Goal: Information Seeking & Learning: Learn about a topic

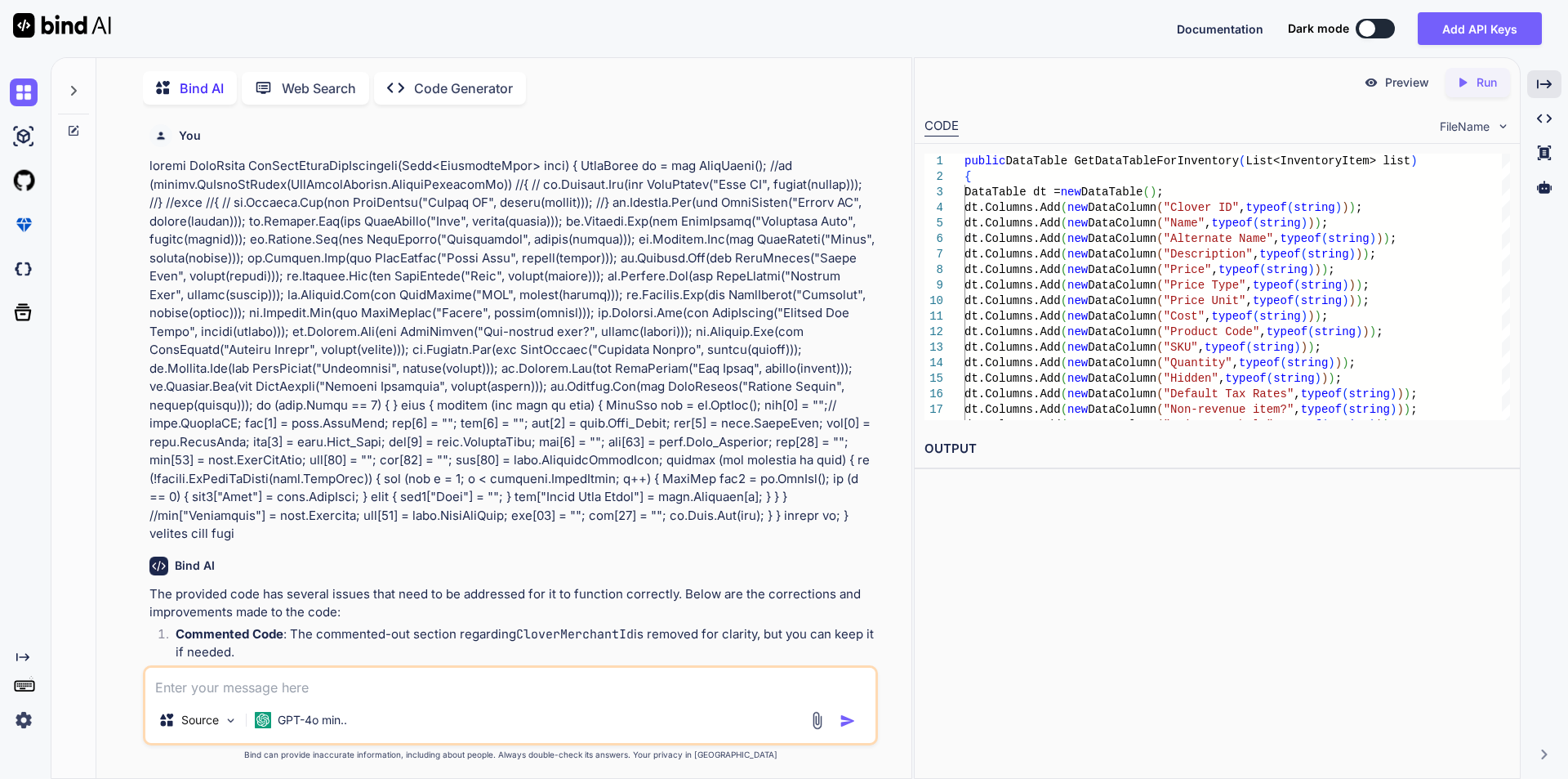
scroll to position [5375, 0]
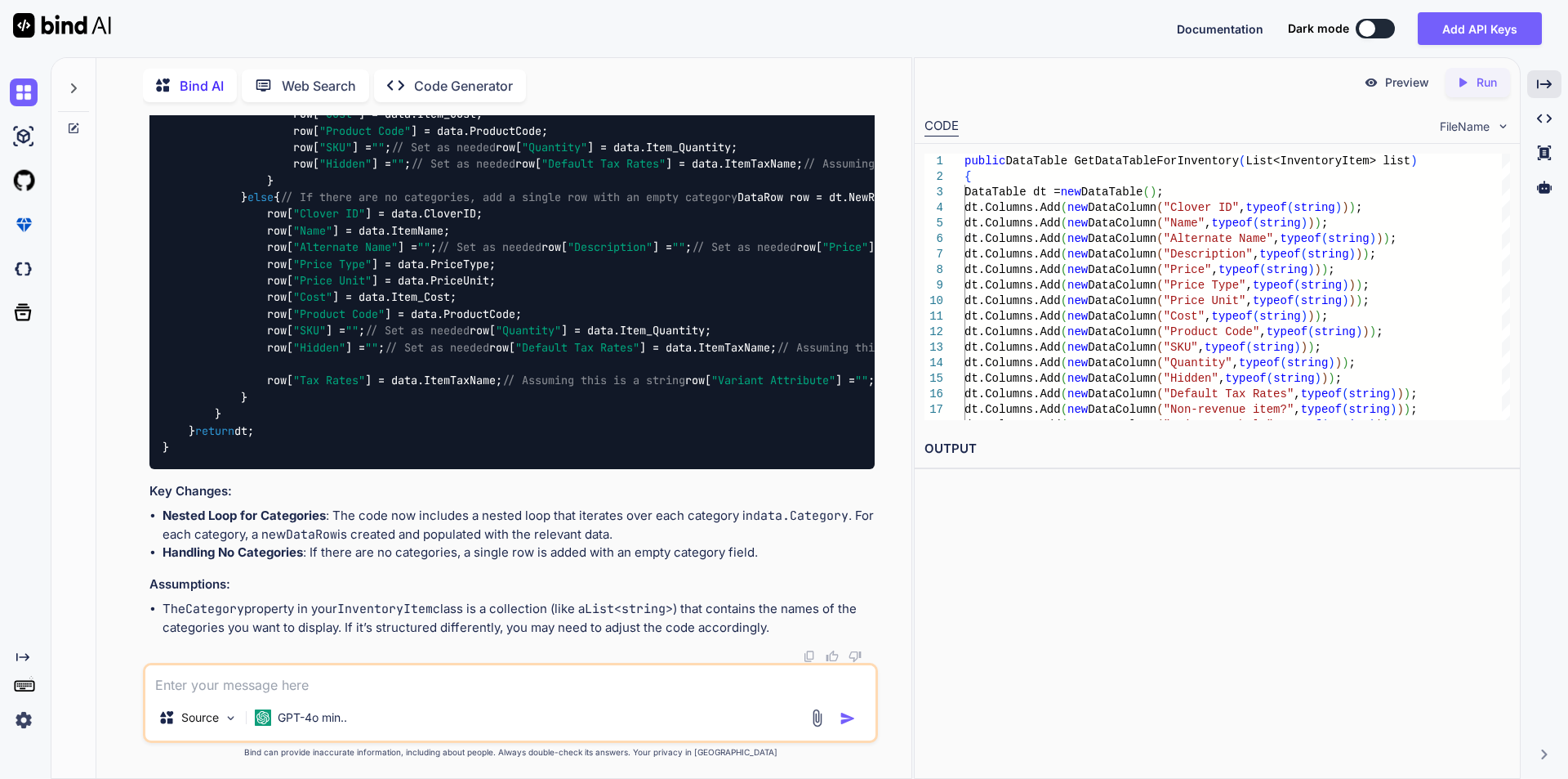
click at [260, 690] on textarea at bounding box center [511, 680] width 730 height 29
paste textarea "public DataTable GetDataTableForInventory(List<InventoryItem> list) { DataTable…"
type textarea "public DataTable GetDataTableForInventory(List<InventoryItem> list) { DataTable…"
type textarea "x"
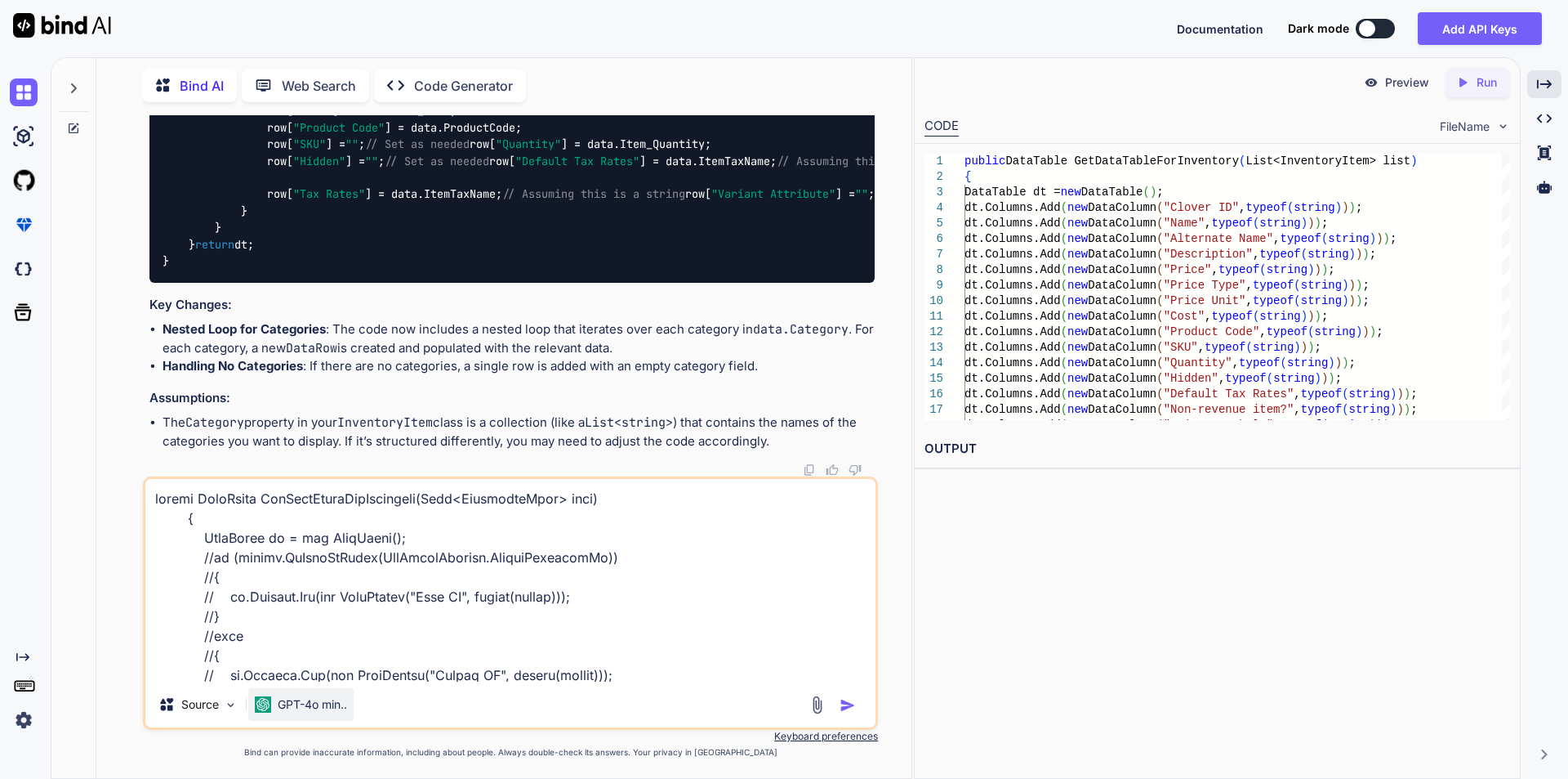
scroll to position [1806, 0]
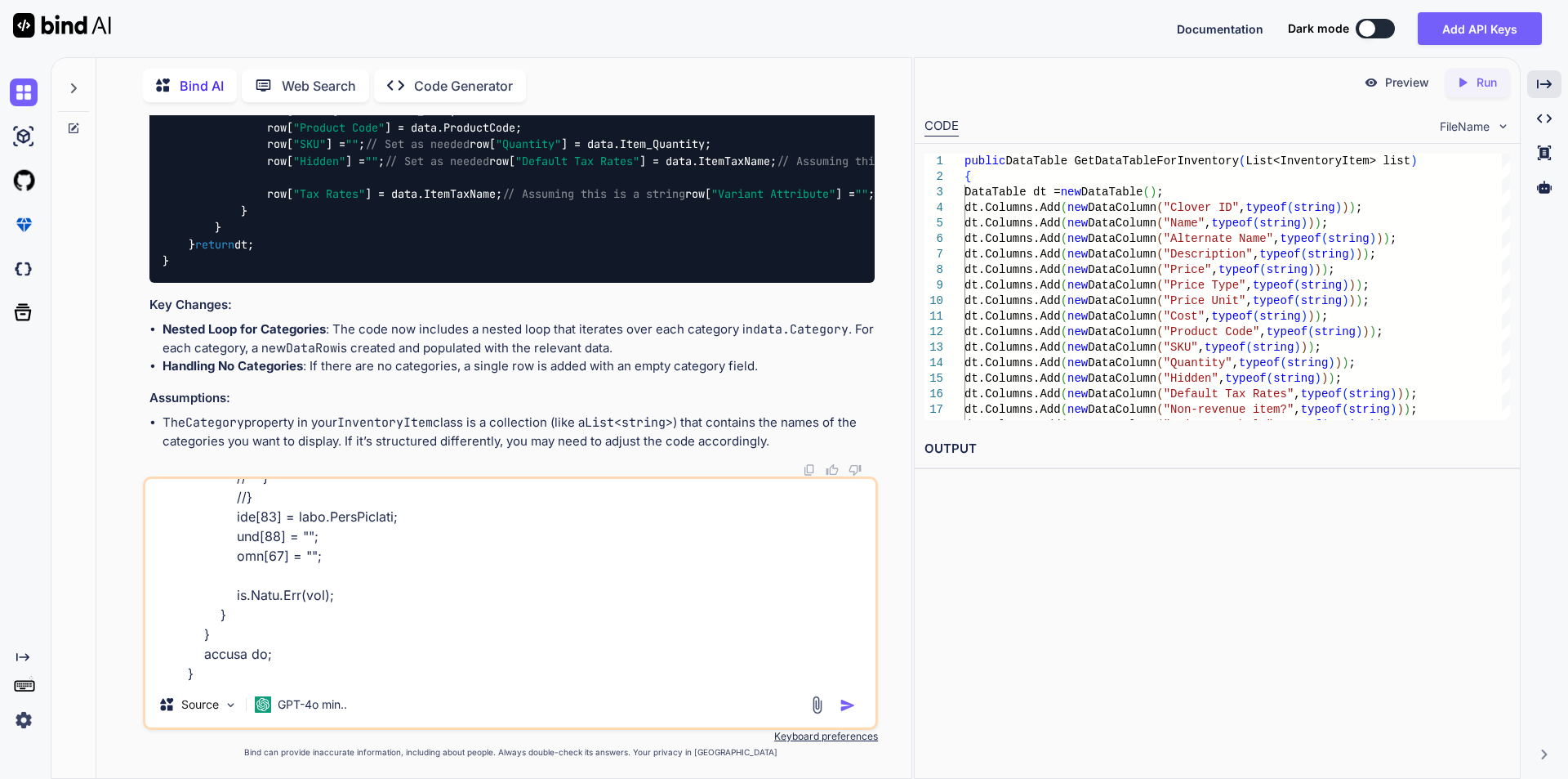
type textarea "public DataTable GetDataTableForInventory(List<InventoryItem> list) { DataTable…"
type textarea "x"
type textarea "public DataTable GetDataTableForInventory(List<InventoryItem> list) { DataTable…"
type textarea "x"
type textarea "public DataTable GetDataTableForInventory(List<InventoryItem> list) { DataTable…"
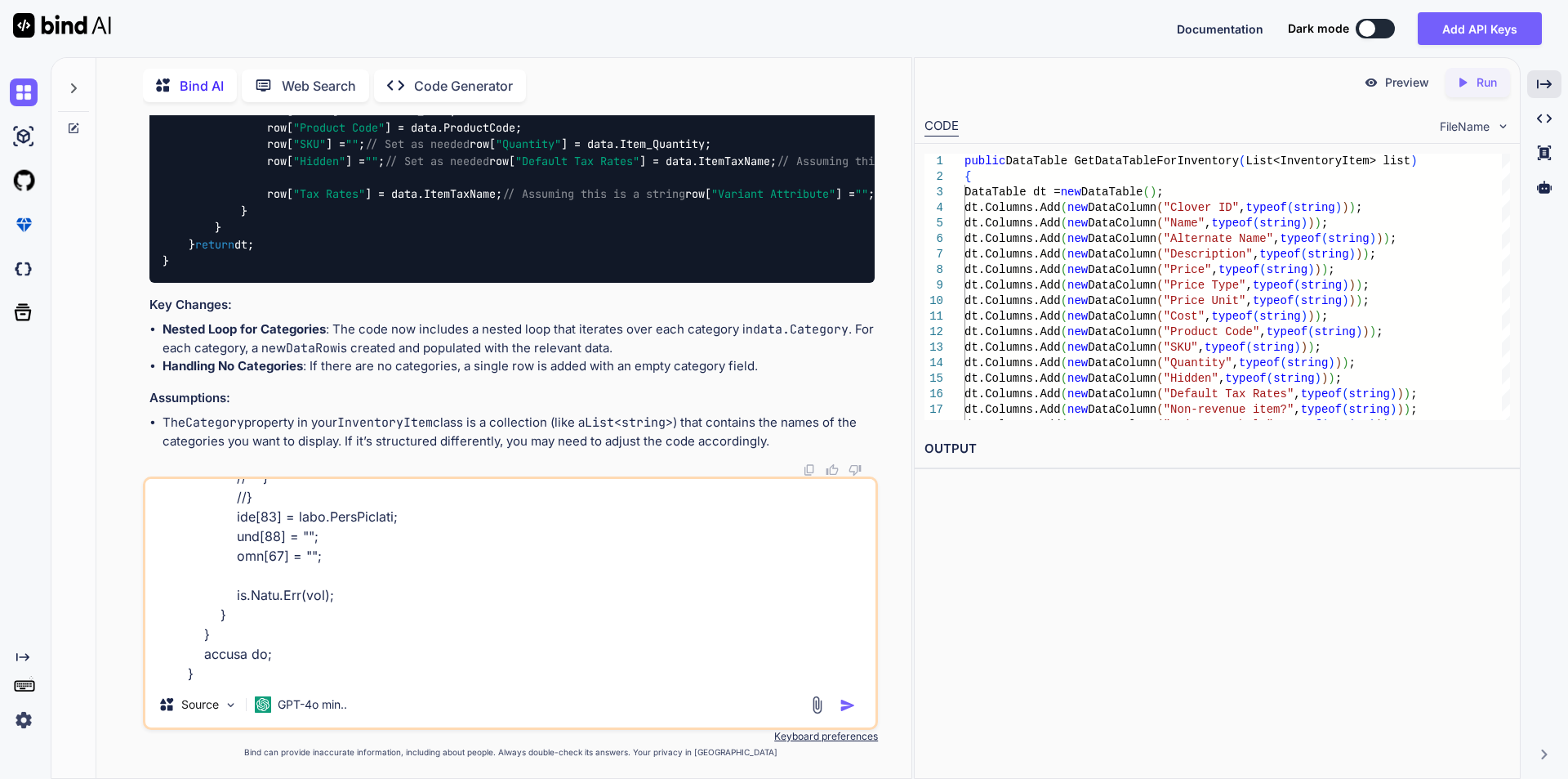
type textarea "x"
type textarea "public DataTable GetDataTableForInventory(List<InventoryItem> list) { DataTable…"
type textarea "x"
type textarea "public DataTable GetDataTableForInventory(List<InventoryItem> list) { DataTable…"
type textarea "x"
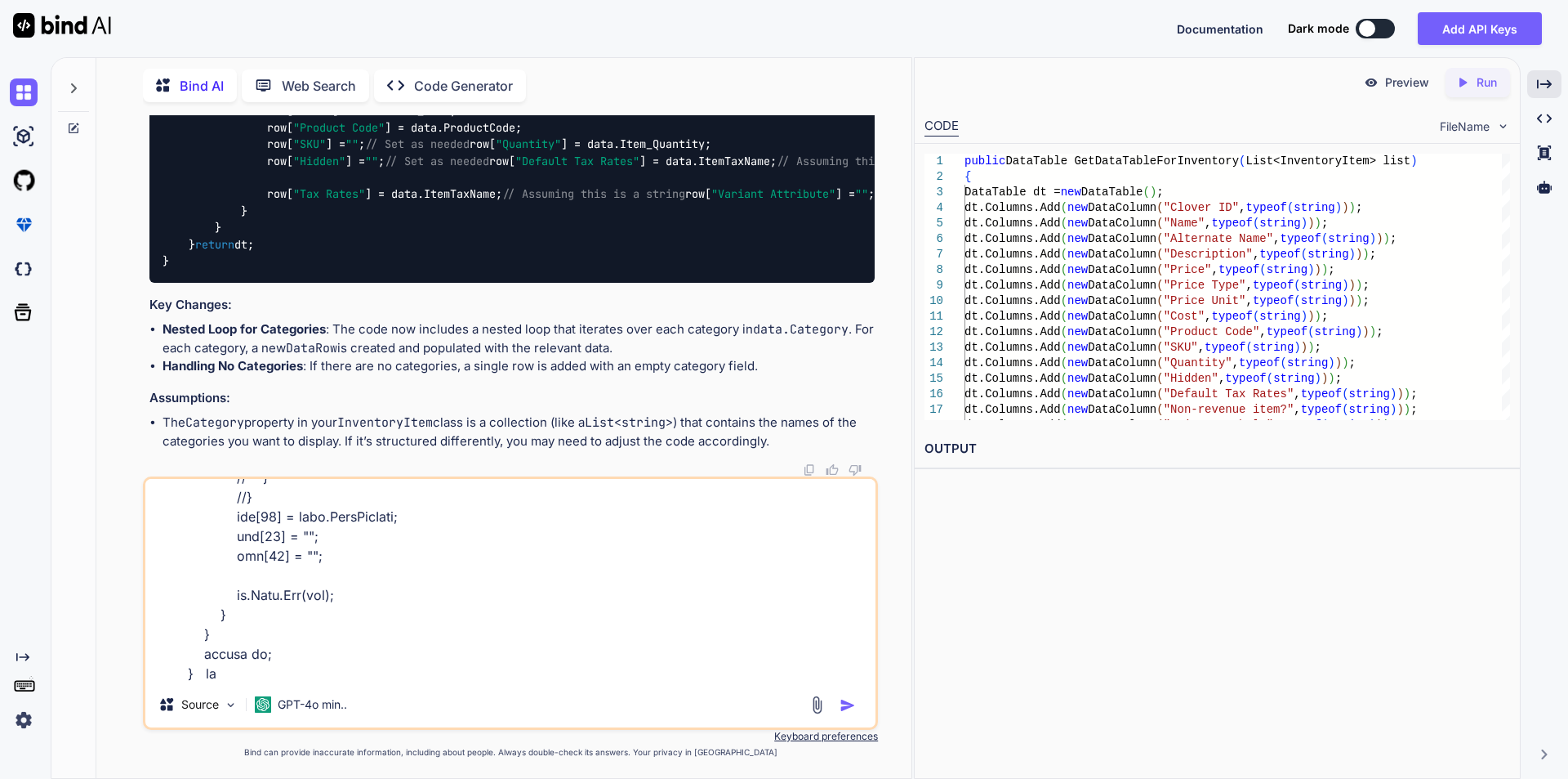
type textarea "public DataTable GetDataTableForInventory(List<InventoryItem> list) { DataTable…"
type textarea "x"
type textarea "public DataTable GetDataTableForInventory(List<InventoryItem> list) { DataTable…"
type textarea "x"
type textarea "public DataTable GetDataTableForInventory(List<InventoryItem> list) { DataTable…"
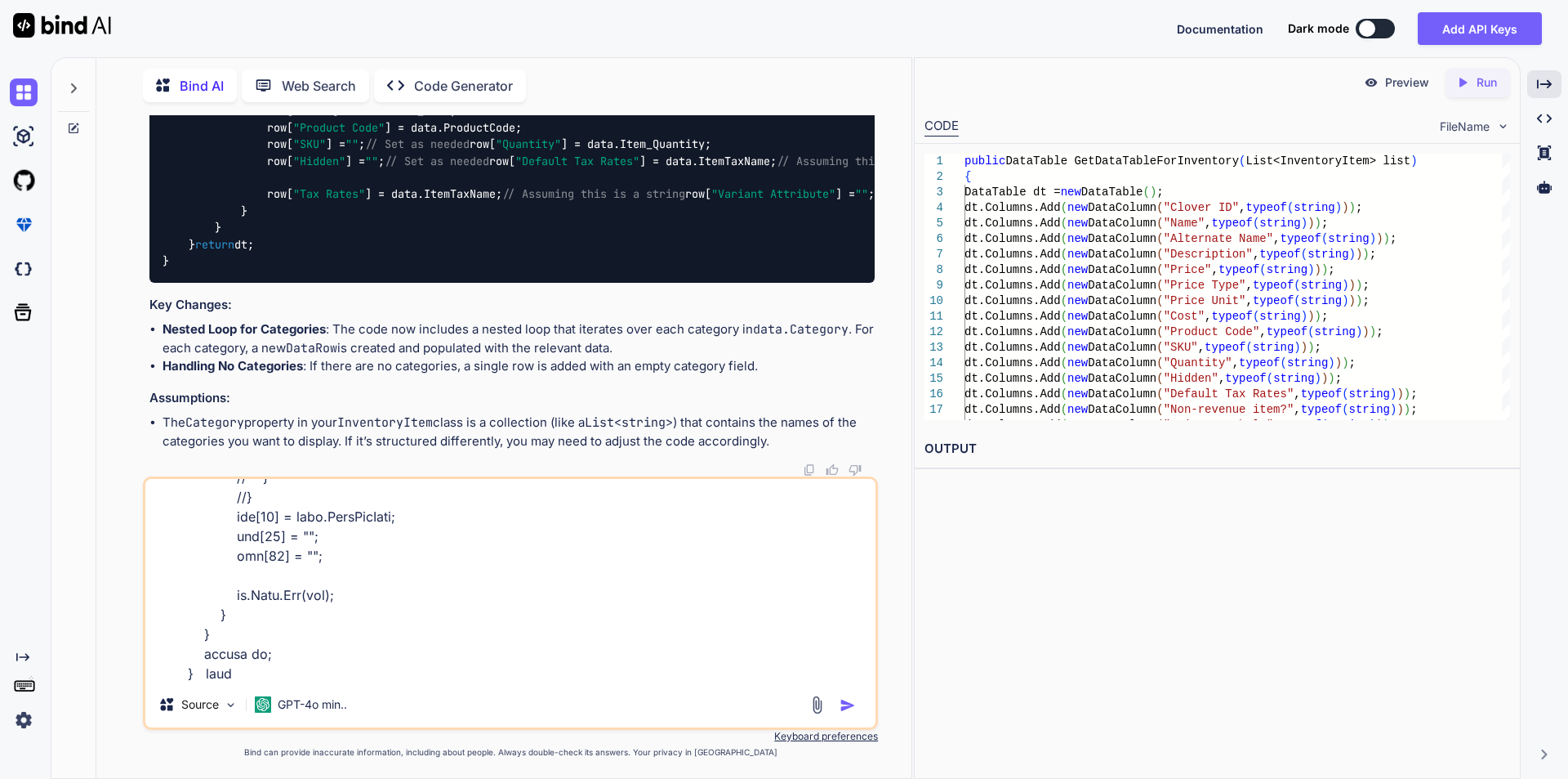
type textarea "x"
type textarea "public DataTable GetDataTableForInventory(List<InventoryItem> list) { DataTable…"
type textarea "x"
type textarea "public DataTable GetDataTableForInventory(List<InventoryItem> list) { DataTable…"
type textarea "x"
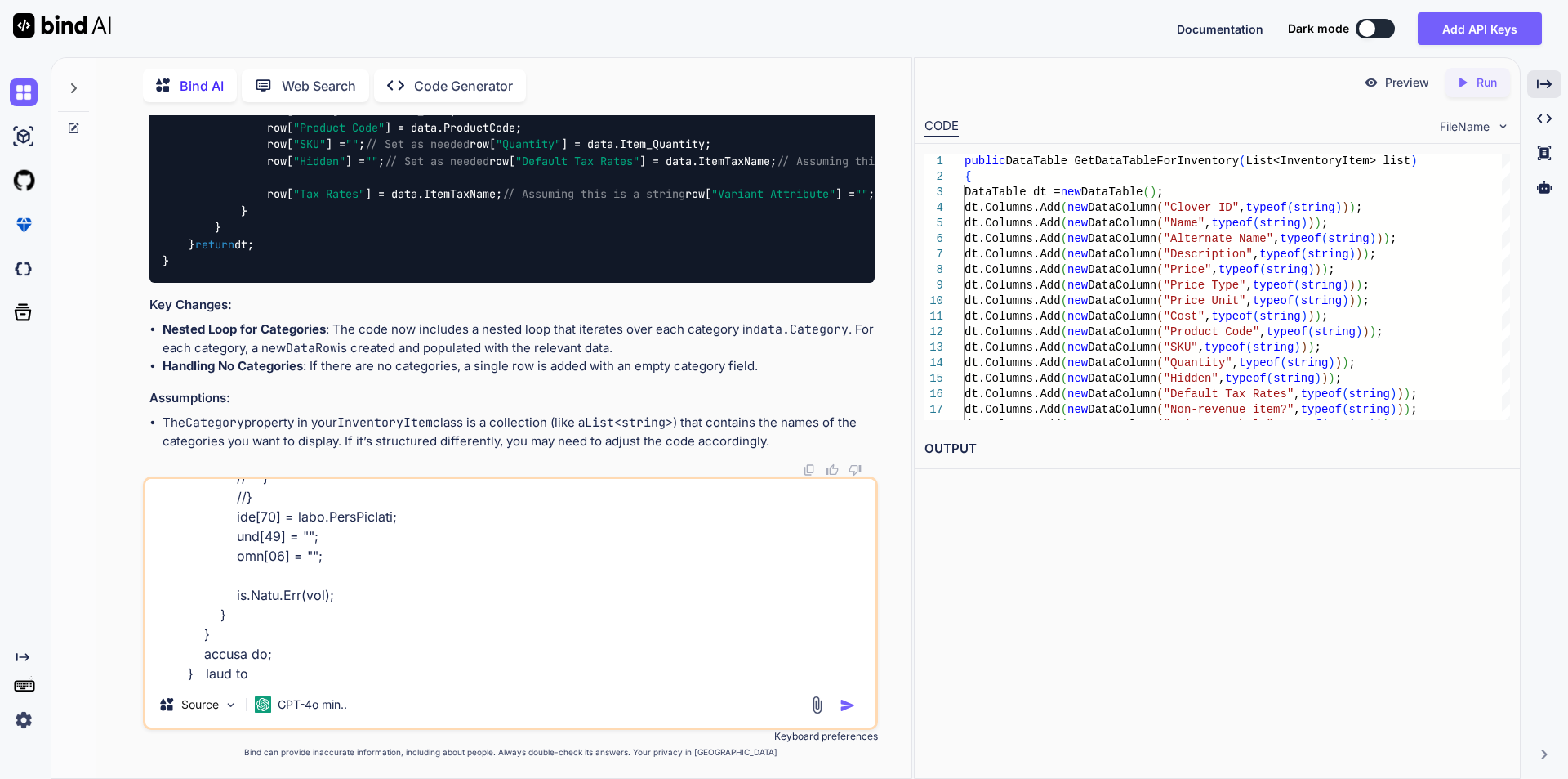
type textarea "public DataTable GetDataTableForInventory(List<InventoryItem> list) { DataTable…"
type textarea "x"
type textarea "public DataTable GetDataTableForInventory(List<InventoryItem> list) { DataTable…"
type textarea "x"
type textarea "public DataTable GetDataTableForInventory(List<InventoryItem> list) { DataTable…"
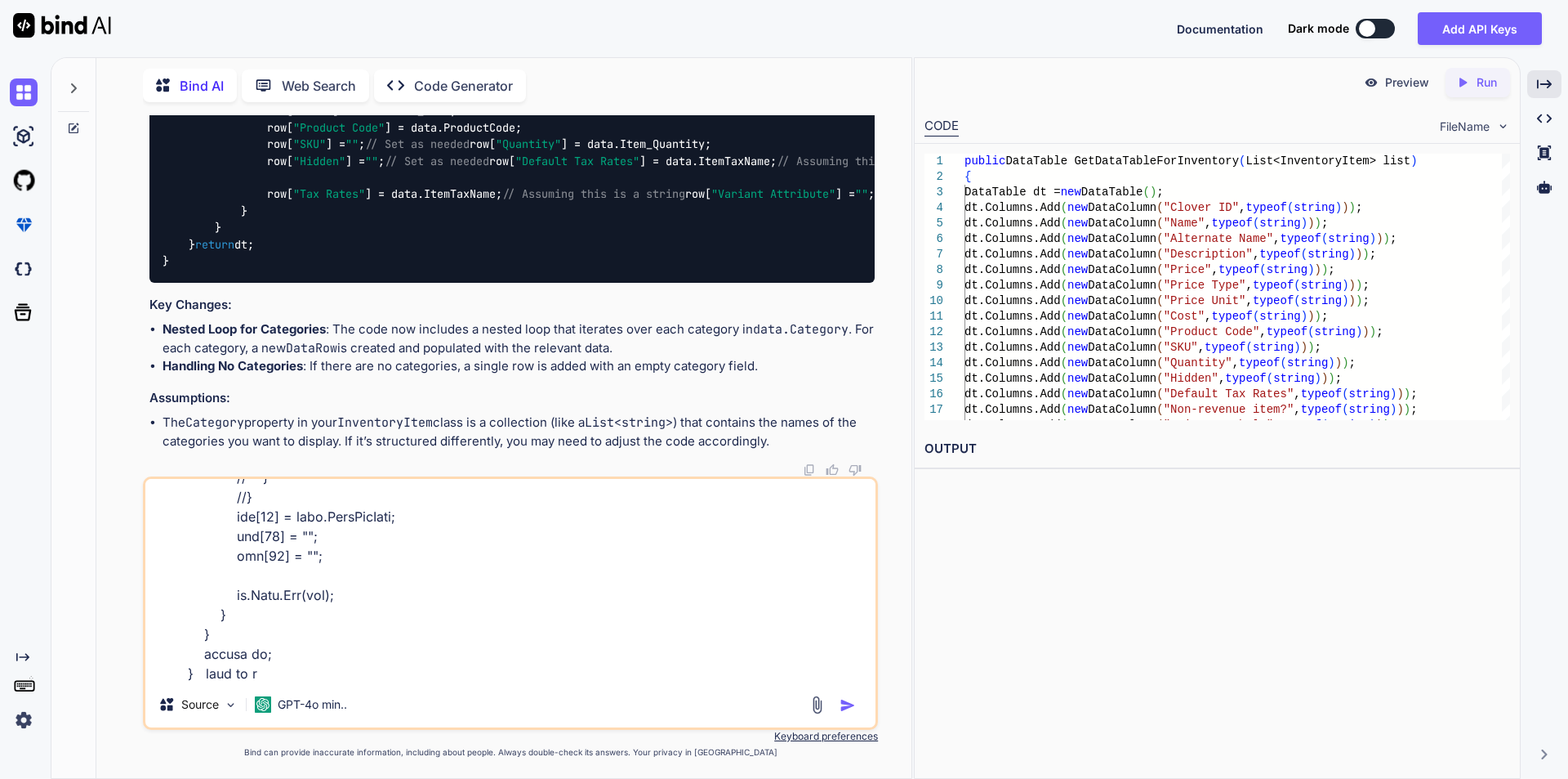
type textarea "x"
type textarea "public DataTable GetDataTableForInventory(List<InventoryItem> list) { DataTable…"
type textarea "x"
type textarea "public DataTable GetDataTableForInventory(List<InventoryItem> list) { DataTable…"
type textarea "x"
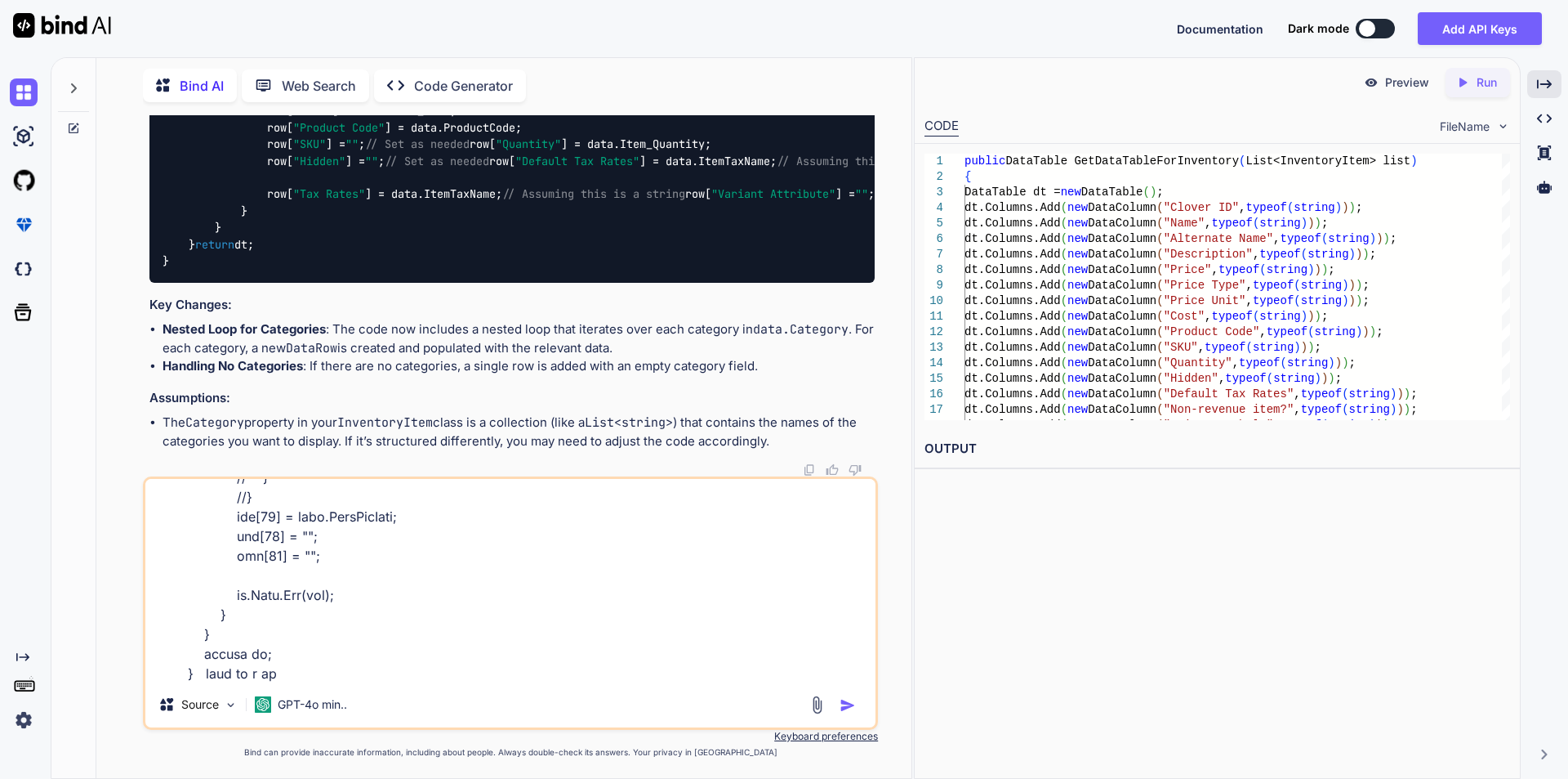
type textarea "public DataTable GetDataTableForInventory(List<InventoryItem> list) { DataTable…"
type textarea "x"
type textarea "public DataTable GetDataTableForInventory(List<InventoryItem> list) { DataTable…"
type textarea "x"
type textarea "public DataTable GetDataTableForInventory(List<InventoryItem> list) { DataTable…"
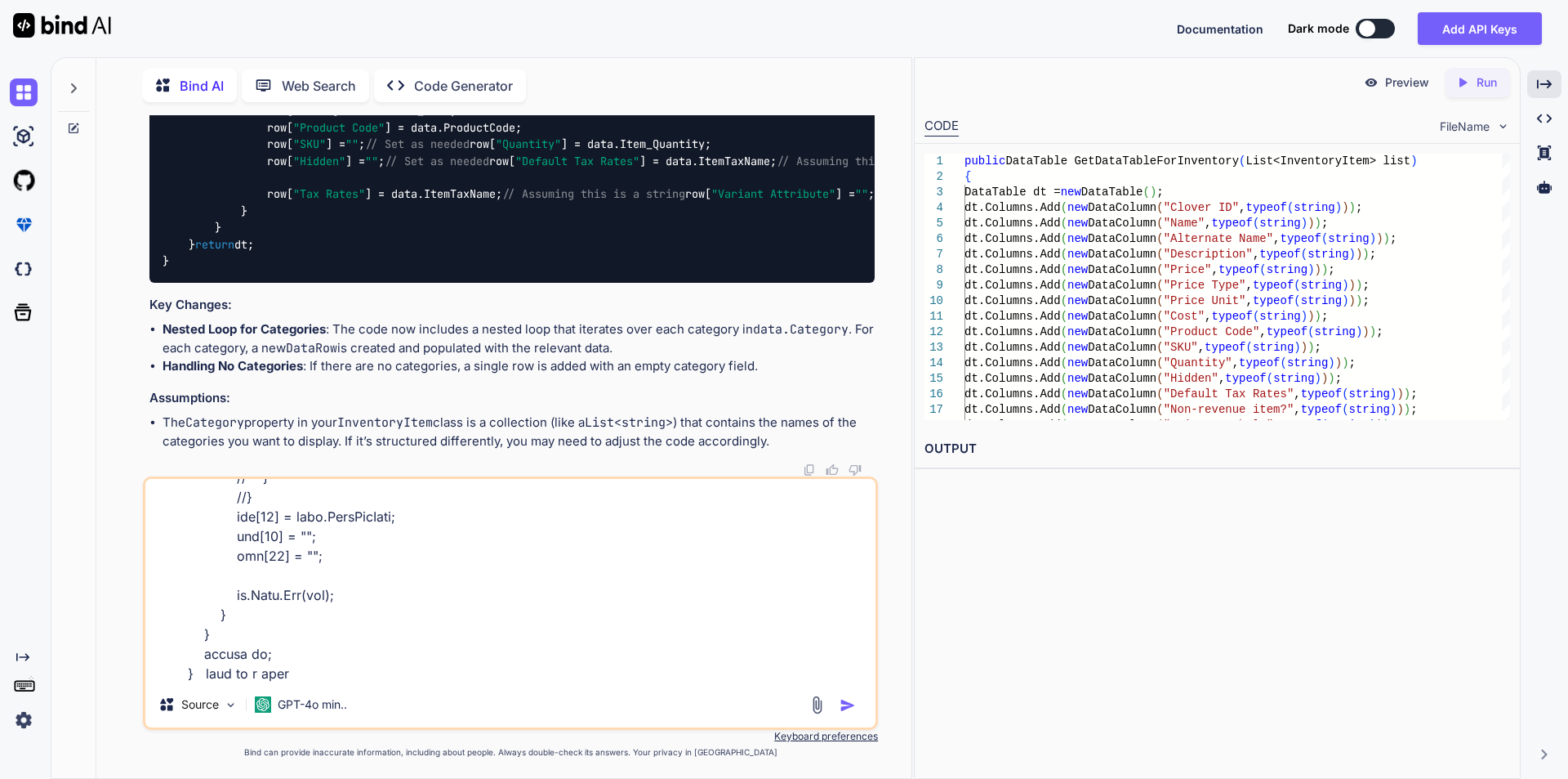
type textarea "x"
type textarea "public DataTable GetDataTableForInventory(List<InventoryItem> list) { DataTable…"
type textarea "x"
type textarea "public DataTable GetDataTableForInventory(List<InventoryItem> list) { DataTable…"
type textarea "x"
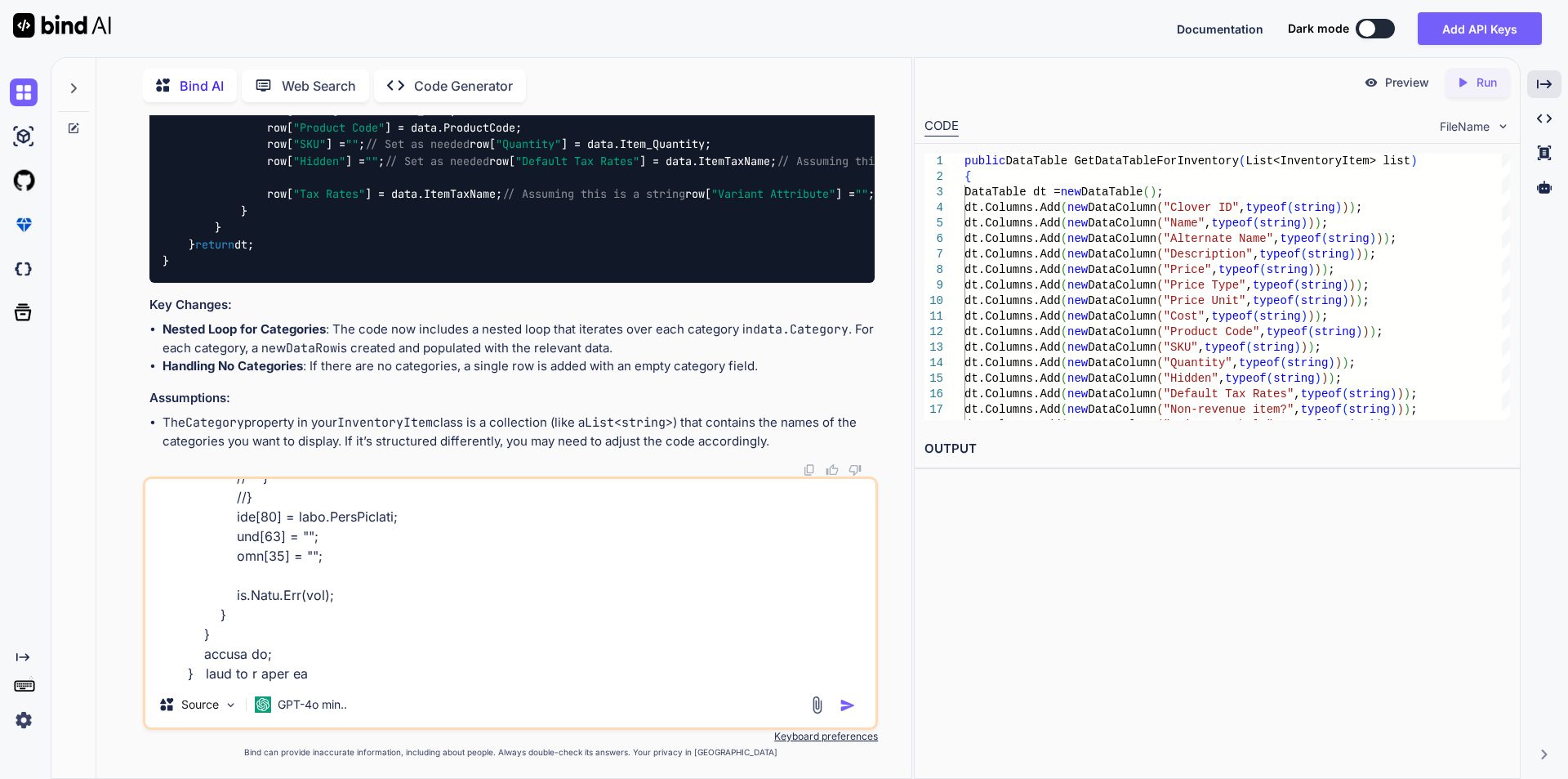
type textarea "public DataTable GetDataTableForInventory(List<InventoryItem> list) { DataTable…"
type textarea "x"
type textarea "public DataTable GetDataTableForInventory(List<InventoryItem> list) { DataTable…"
type textarea "x"
type textarea "public DataTable GetDataTableForInventory(List<InventoryItem> list) { DataTable…"
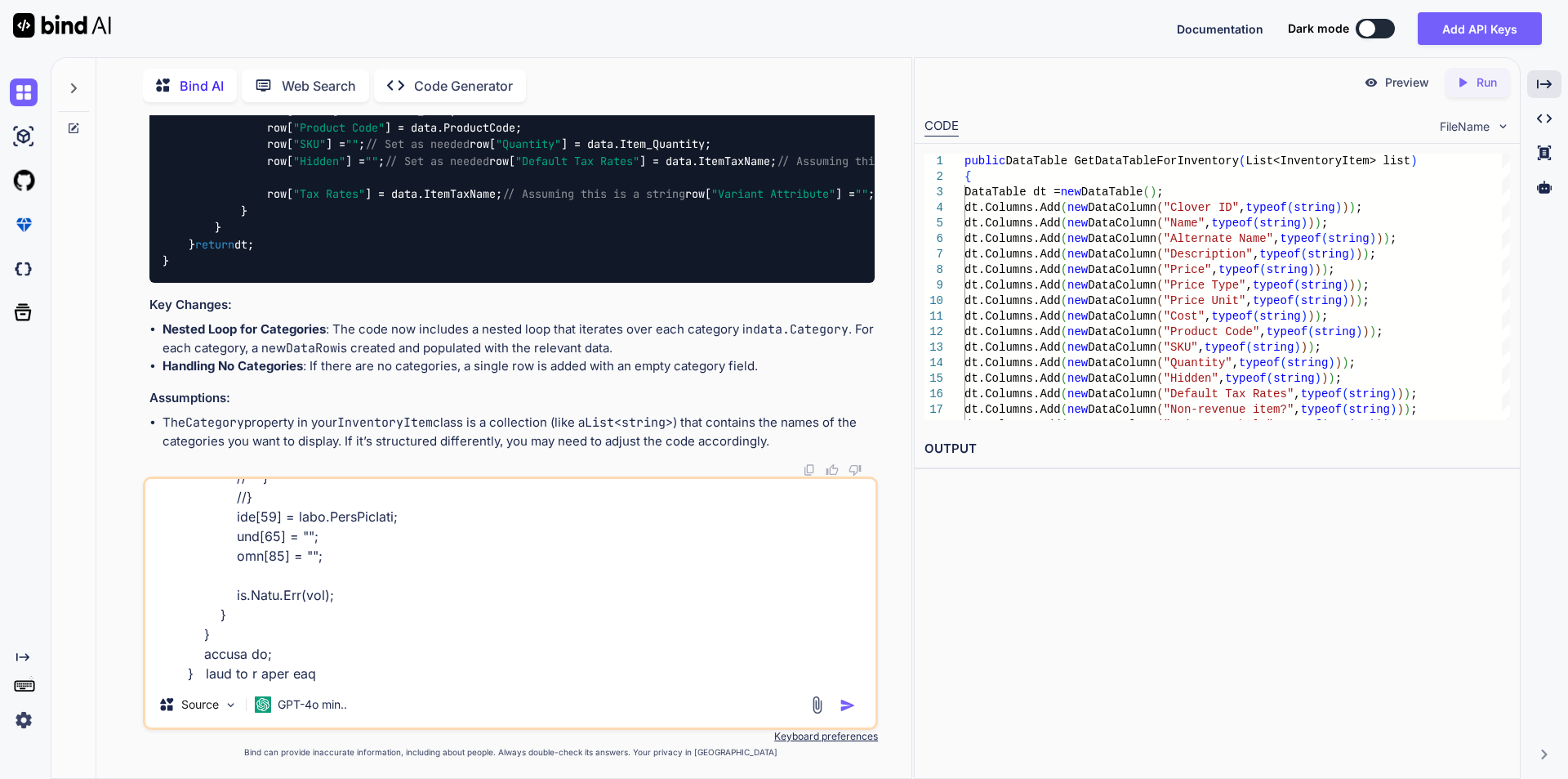
type textarea "x"
type textarea "public DataTable GetDataTableForInventory(List<InventoryItem> list) { DataTable…"
type textarea "x"
type textarea "public DataTable GetDataTableForInventory(List<InventoryItem> list) { DataTable…"
type textarea "x"
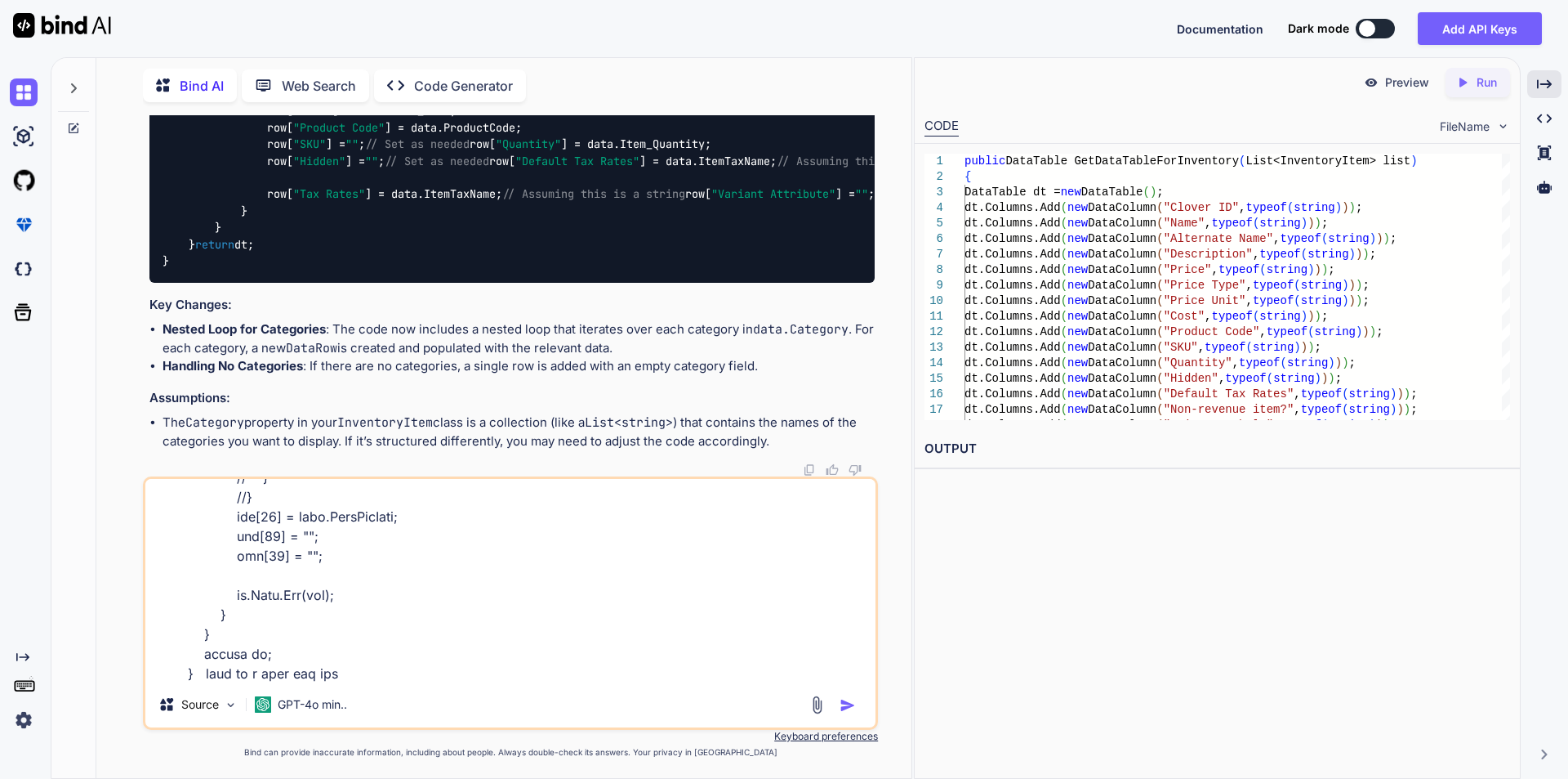
type textarea "public DataTable GetDataTableForInventory(List<InventoryItem> list) { DataTable…"
type textarea "x"
type textarea "public DataTable GetDataTableForInventory(List<InventoryItem> list) { DataTable…"
type textarea "x"
type textarea "public DataTable GetDataTableForInventory(List<InventoryItem> list) { DataTable…"
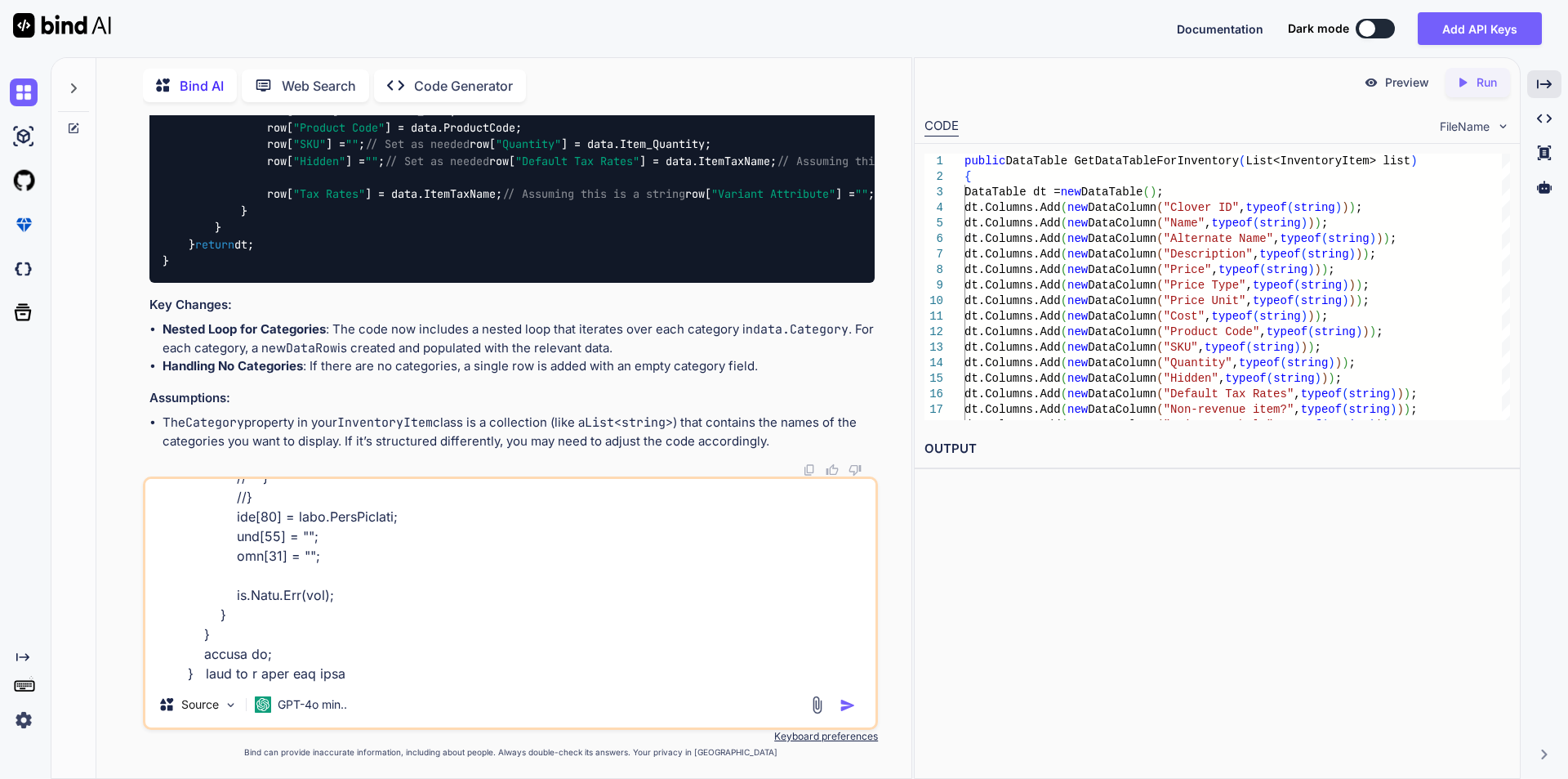
type textarea "x"
type textarea "public DataTable GetDataTableForInventory(List<InventoryItem> list) { DataTable…"
type textarea "x"
type textarea "public DataTable GetDataTableForInventory(List<InventoryItem> list) { DataTable…"
type textarea "x"
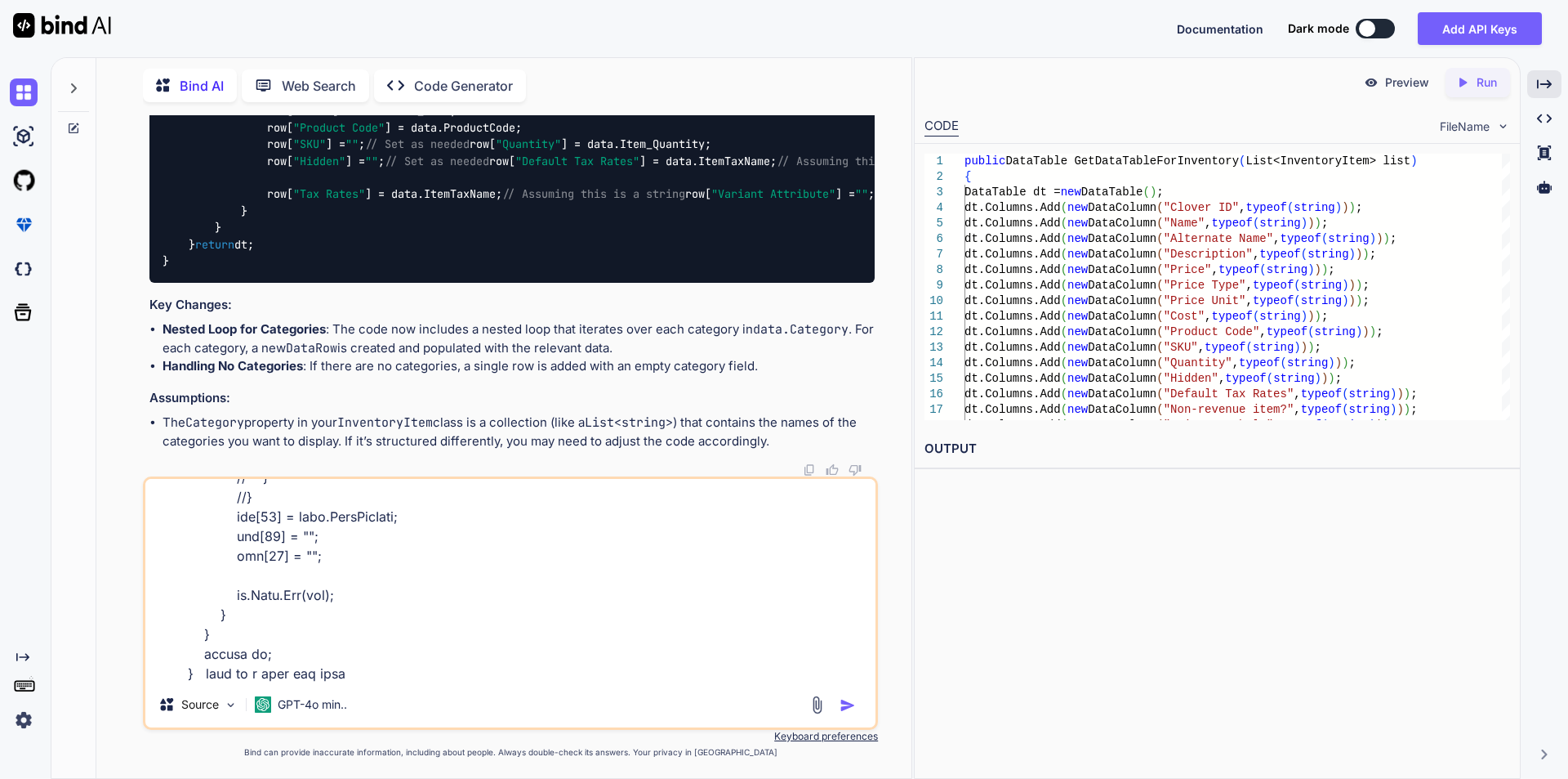
type textarea "public DataTable GetDataTableForInventory(List<InventoryItem> list) { DataTable…"
type textarea "x"
type textarea "public DataTable GetDataTableForInventory(List<InventoryItem> list) { DataTable…"
type textarea "x"
type textarea "public DataTable GetDataTableForInventory(List<InventoryItem> list) { DataTable…"
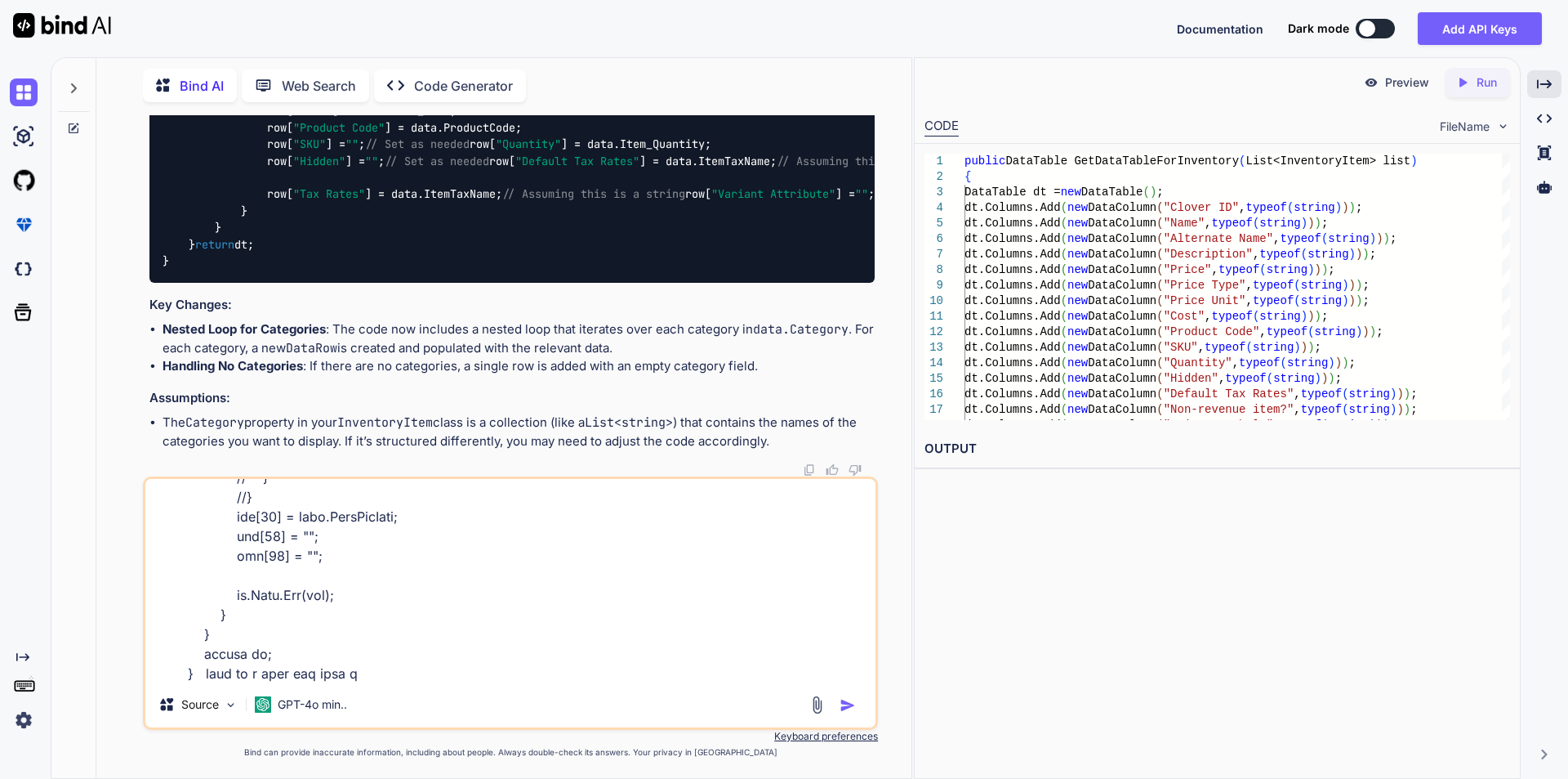
type textarea "x"
type textarea "public DataTable GetDataTableForInventory(List<InventoryItem> list) { DataTable…"
type textarea "x"
type textarea "public DataTable GetDataTableForInventory(List<InventoryItem> list) { DataTable…"
type textarea "x"
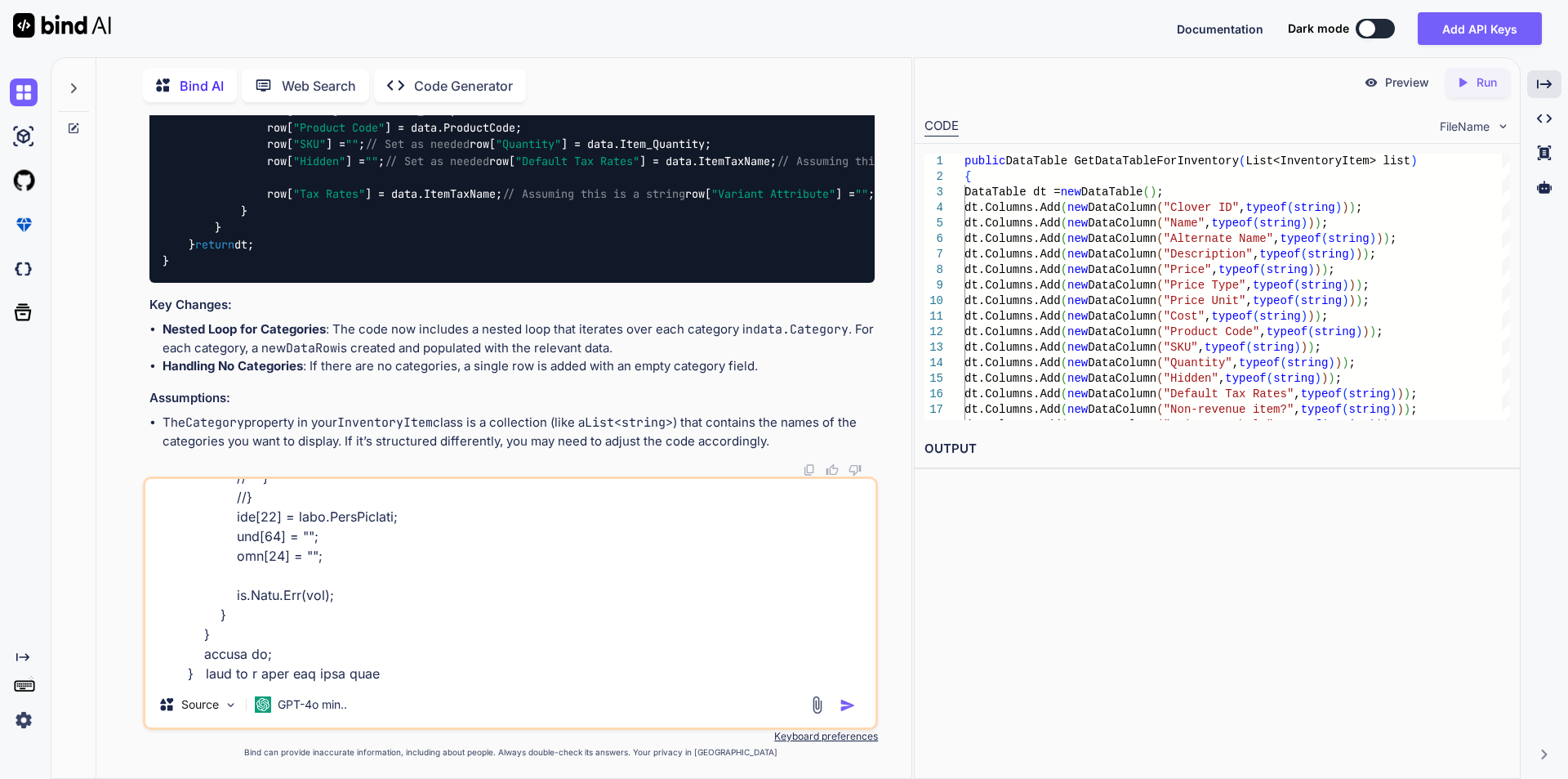
type textarea "public DataTable GetDataTableForInventory(List<InventoryItem> list) { DataTable…"
type textarea "x"
type textarea "public DataTable GetDataTableForInventory(List<InventoryItem> list) { DataTable…"
type textarea "x"
type textarea "public DataTable GetDataTableForInventory(List<InventoryItem> list) { DataTable…"
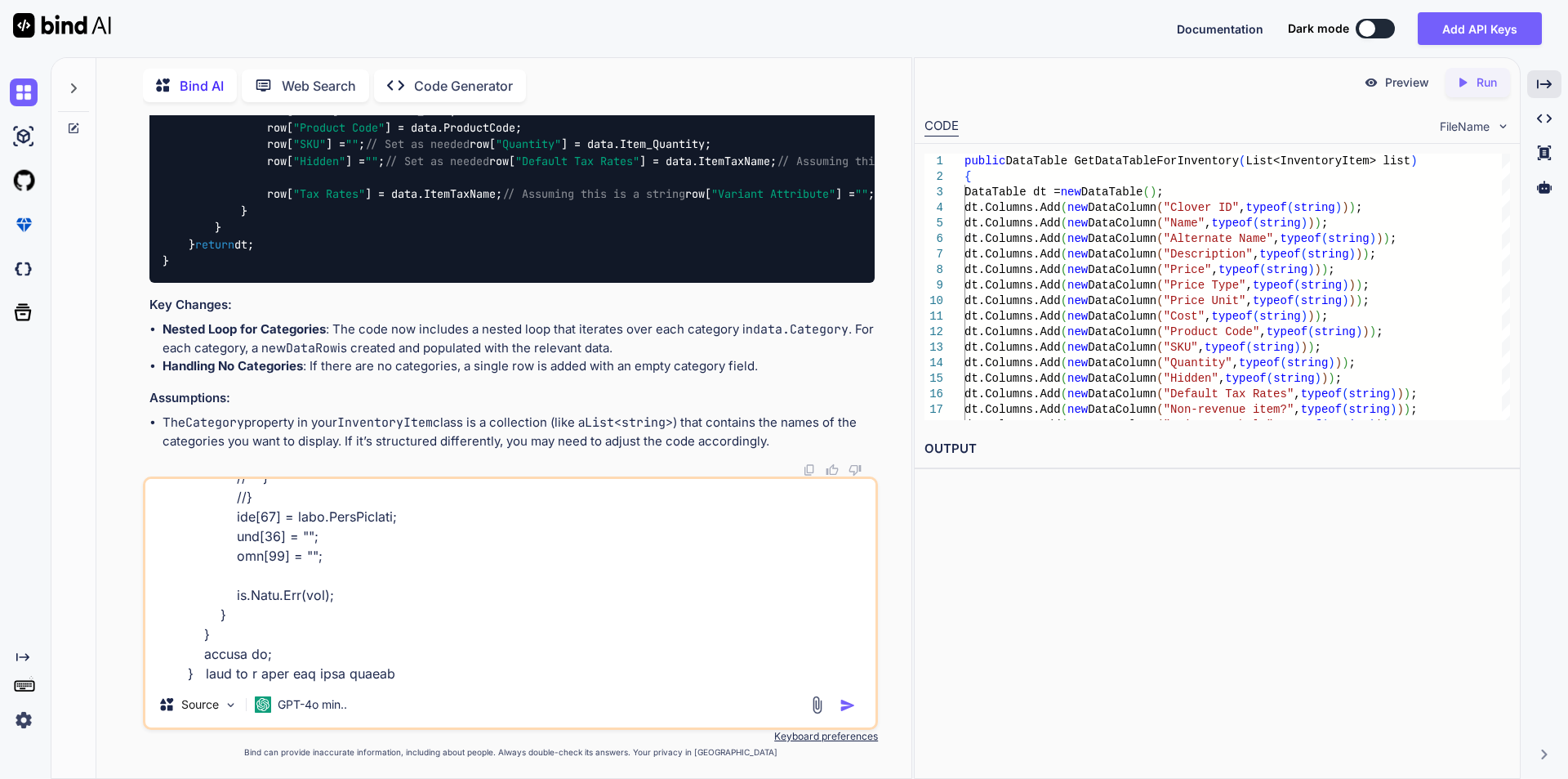
type textarea "x"
type textarea "public DataTable GetDataTableForInventory(List<InventoryItem> list) { DataTable…"
type textarea "x"
type textarea "public DataTable GetDataTableForInventory(List<InventoryItem> list) { DataTable…"
type textarea "x"
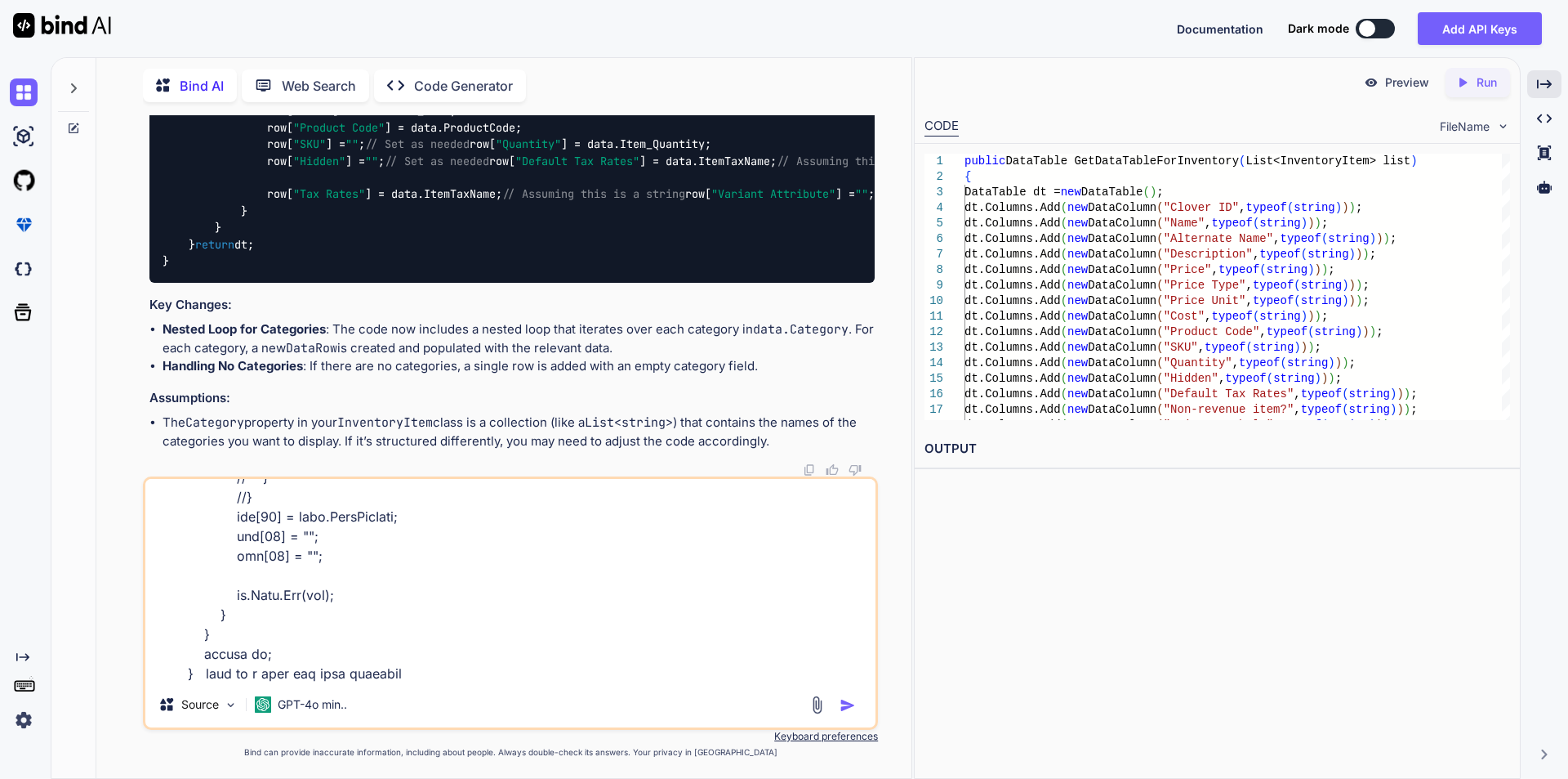
type textarea "public DataTable GetDataTableForInventory(List<InventoryItem> list) { DataTable…"
type textarea "x"
type textarea "public DataTable GetDataTableForInventory(List<InventoryItem> list) { DataTable…"
type textarea "x"
type textarea "public DataTable GetDataTableForInventory(List<InventoryItem> list) { DataTable…"
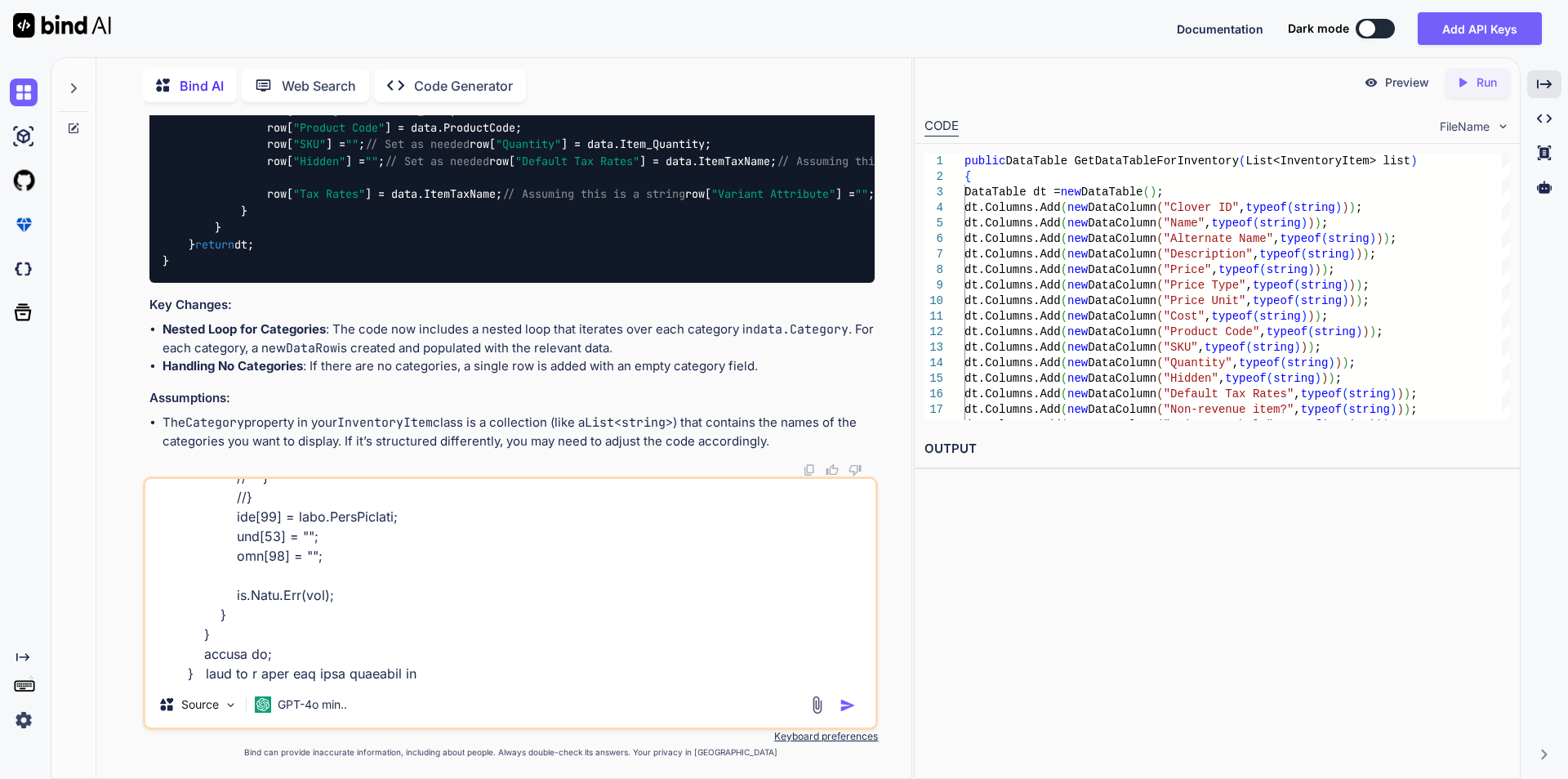
type textarea "x"
type textarea "public DataTable GetDataTableForInventory(List<InventoryItem> list) { DataTable…"
type textarea "x"
type textarea "public DataTable GetDataTableForInventory(List<InventoryItem> list) { DataTable…"
type textarea "x"
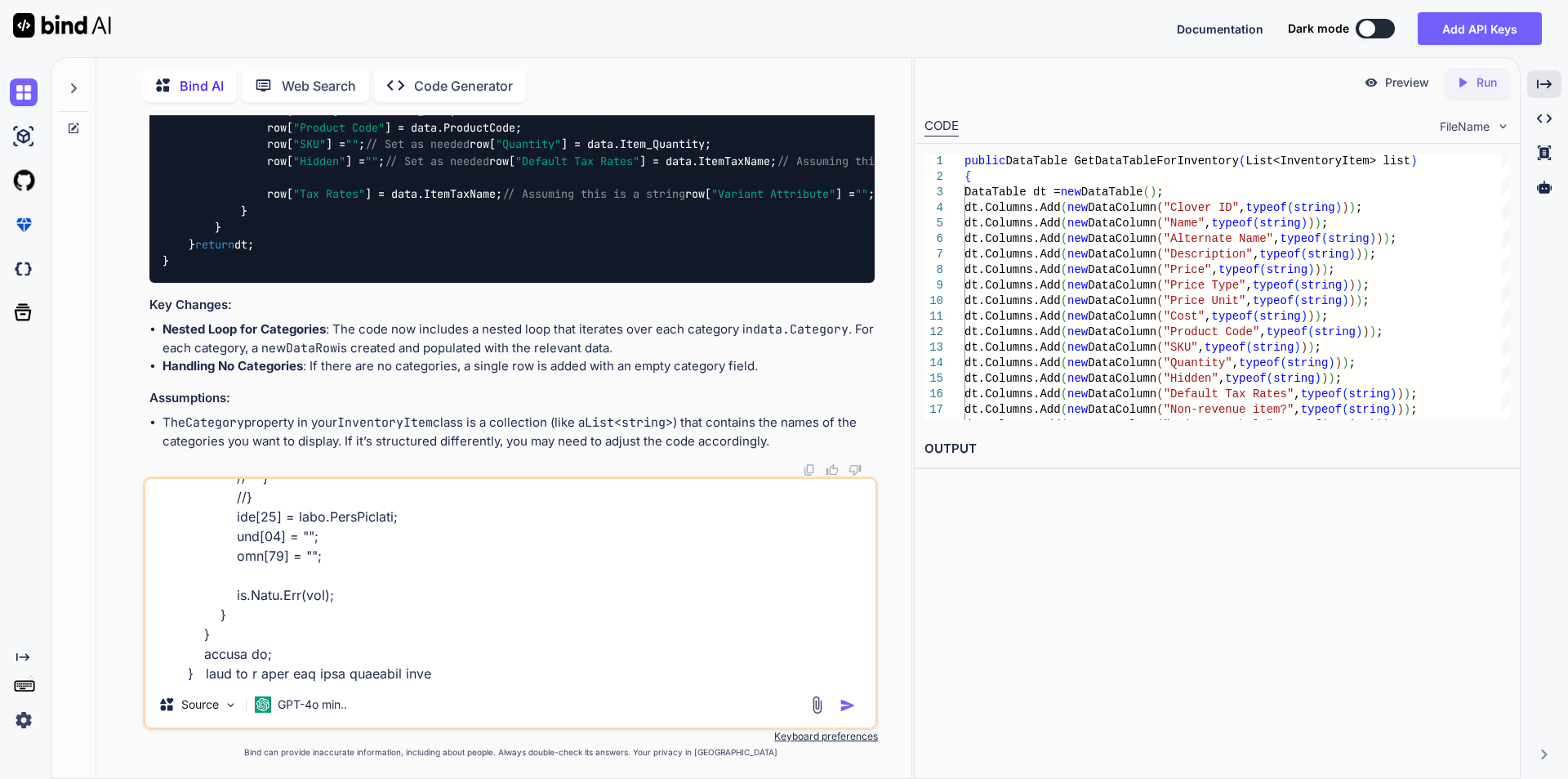
type textarea "public DataTable GetDataTableForInventory(List<InventoryItem> list) { DataTable…"
type textarea "x"
type textarea "public DataTable GetDataTableForInventory(List<InventoryItem> list) { DataTable…"
type textarea "x"
type textarea "public DataTable GetDataTableForInventory(List<InventoryItem> list) { DataTable…"
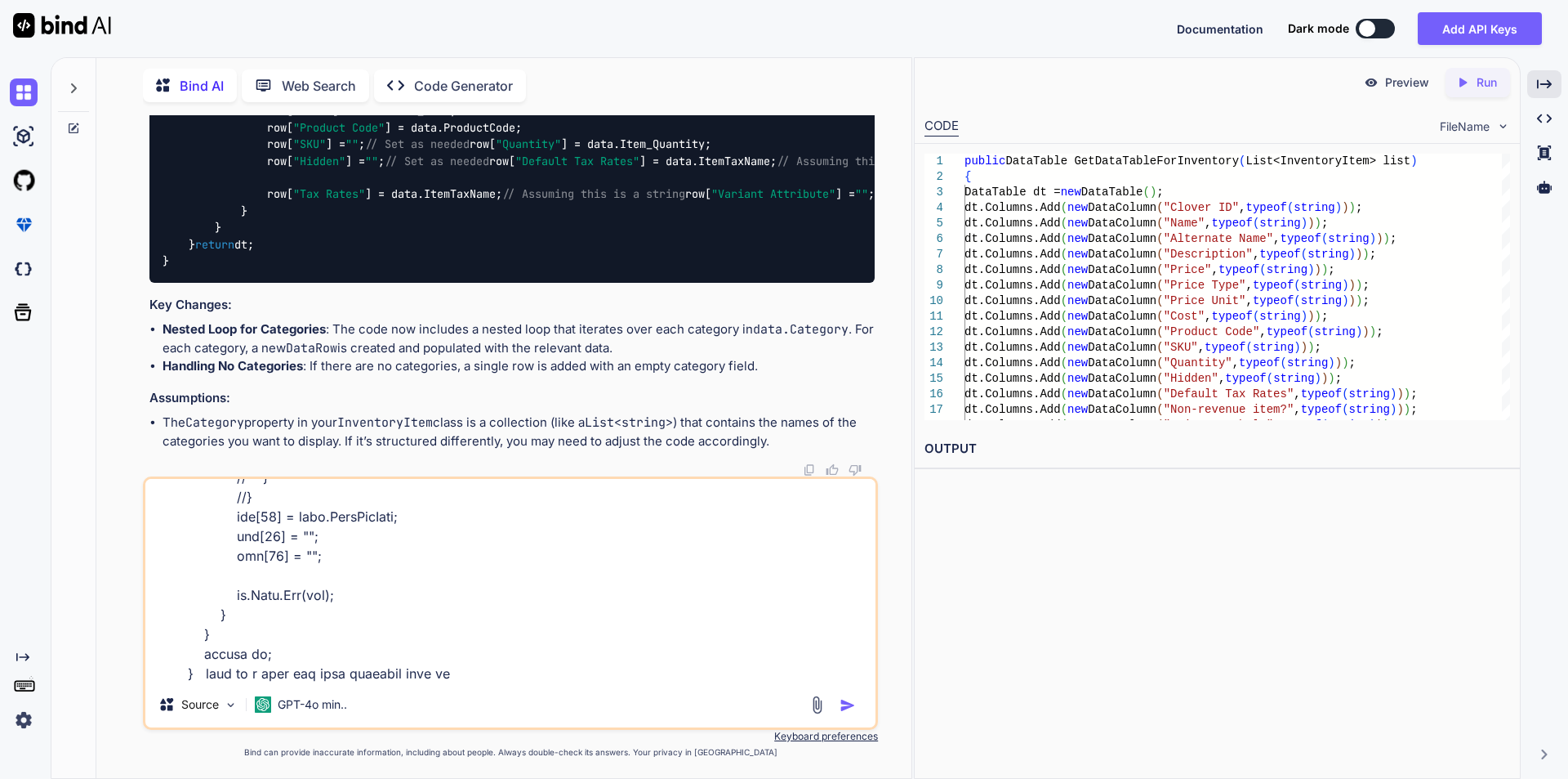
type textarea "x"
type textarea "public DataTable GetDataTableForInventory(List<InventoryItem> list) { DataTable…"
type textarea "x"
type textarea "public DataTable GetDataTableForInventory(List<InventoryItem> list) { DataTable…"
type textarea "x"
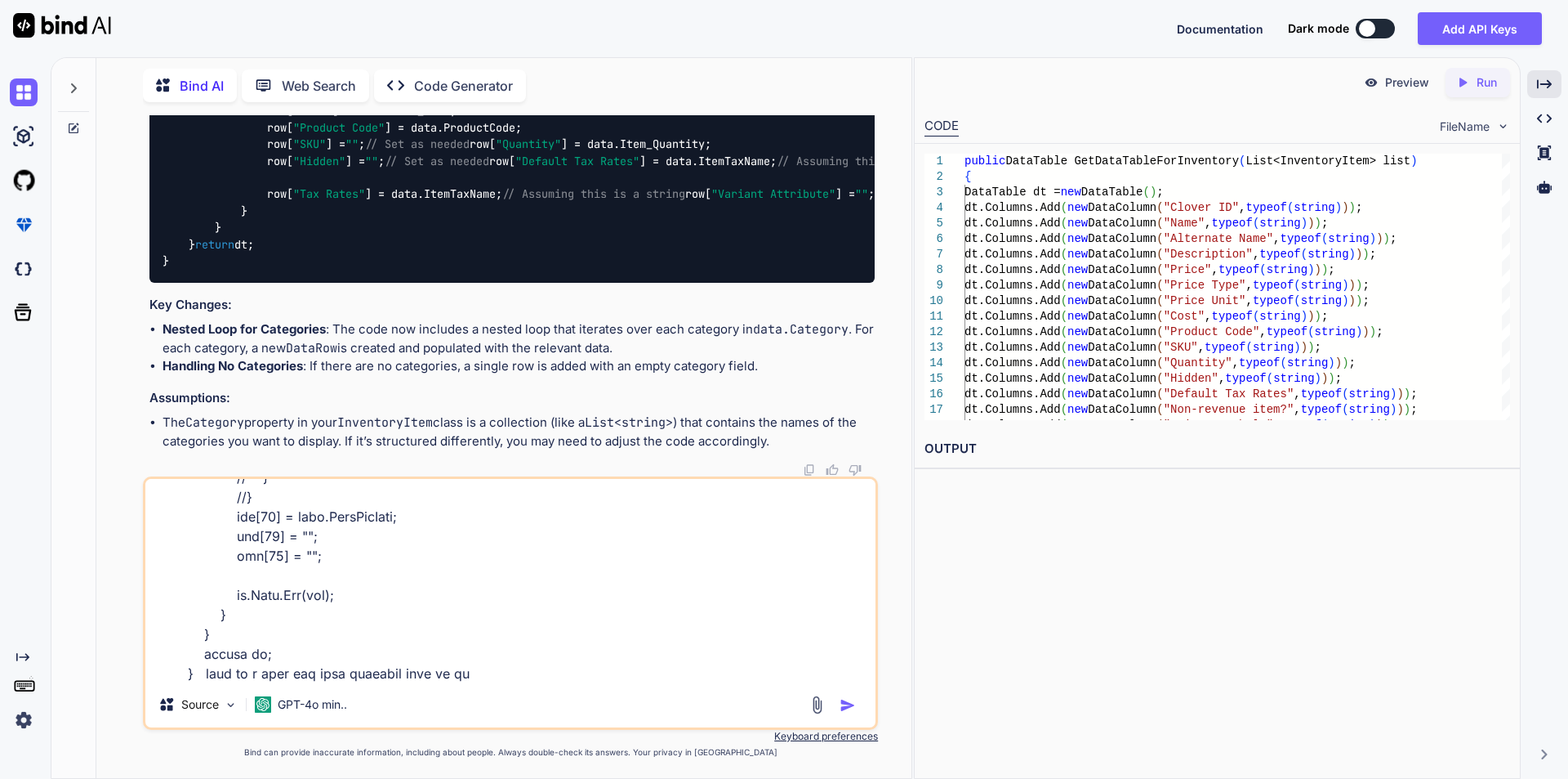
type textarea "public DataTable GetDataTableForInventory(List<InventoryItem> list) { DataTable…"
type textarea "x"
type textarea "public DataTable GetDataTableForInventory(List<InventoryItem> list) { DataTable…"
type textarea "x"
type textarea "public DataTable GetDataTableForInventory(List<InventoryItem> list) { DataTable…"
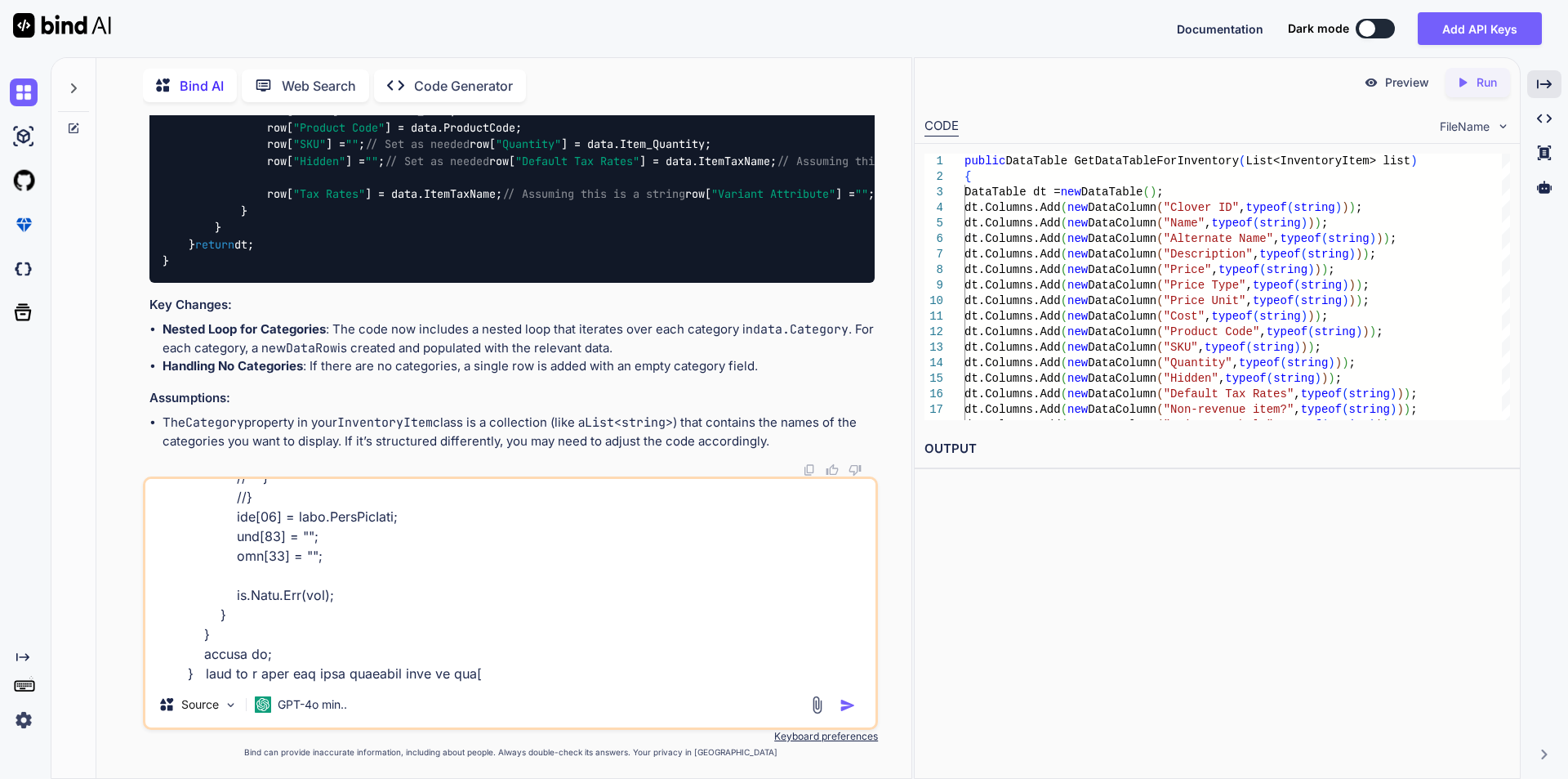
type textarea "x"
type textarea "public DataTable GetDataTableForInventory(List<InventoryItem> list) { DataTable…"
type textarea "x"
type textarea "public DataTable GetDataTableForInventory(List<InventoryItem> list) { DataTable…"
type textarea "x"
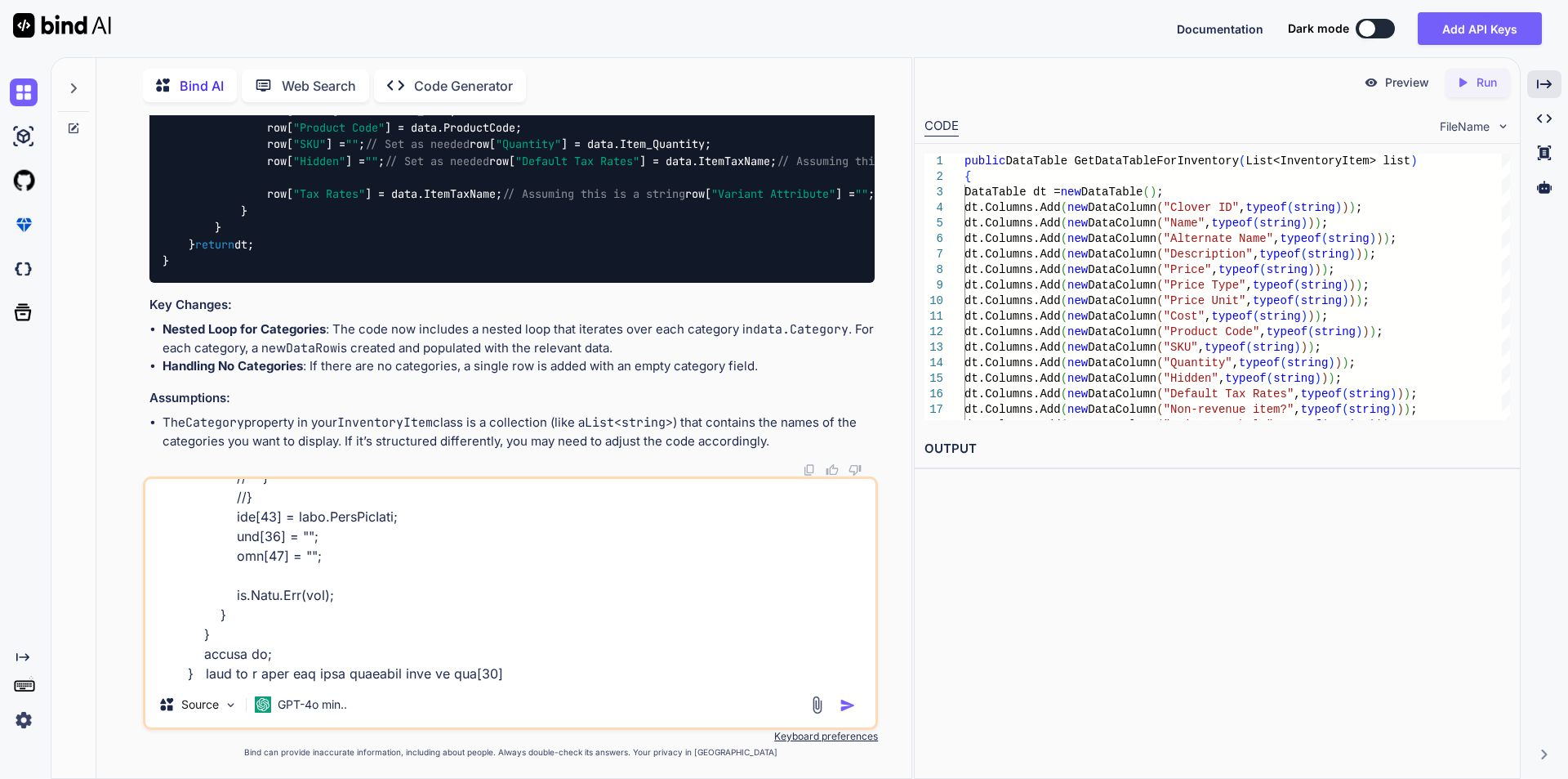
type textarea "public DataTable GetDataTableForInventory(List<InventoryItem> list) { DataTable…"
type textarea "x"
type textarea "public DataTable GetDataTableForInventory(List<InventoryItem> list) { DataTable…"
type textarea "x"
type textarea "public DataTable GetDataTableForInventory(List<InventoryItem> list) { DataTable…"
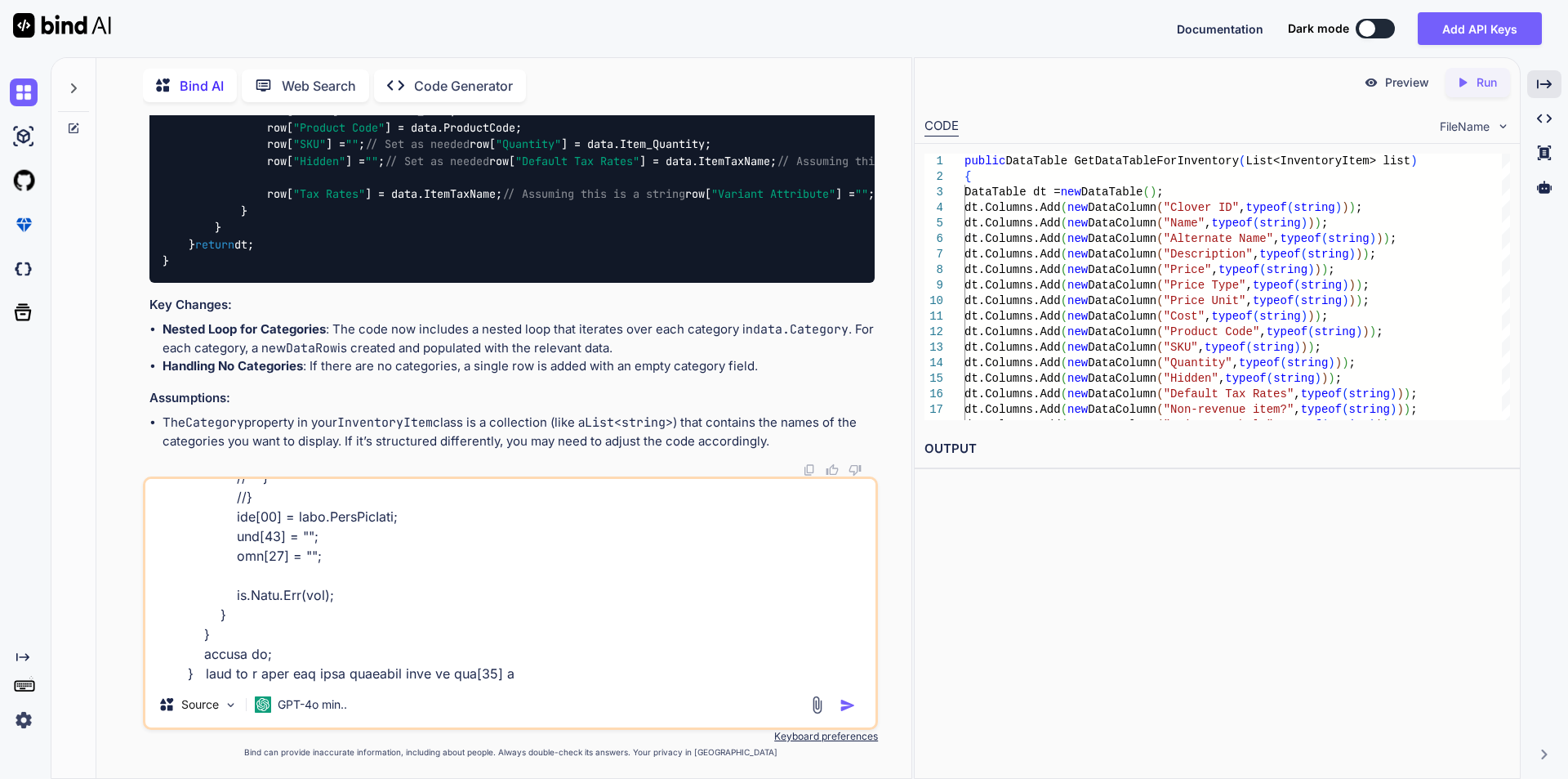
type textarea "x"
type textarea "public DataTable GetDataTableForInventory(List<InventoryItem> list) { DataTable…"
type textarea "x"
type textarea "public DataTable GetDataTableForInventory(List<InventoryItem> list) { DataTable…"
type textarea "x"
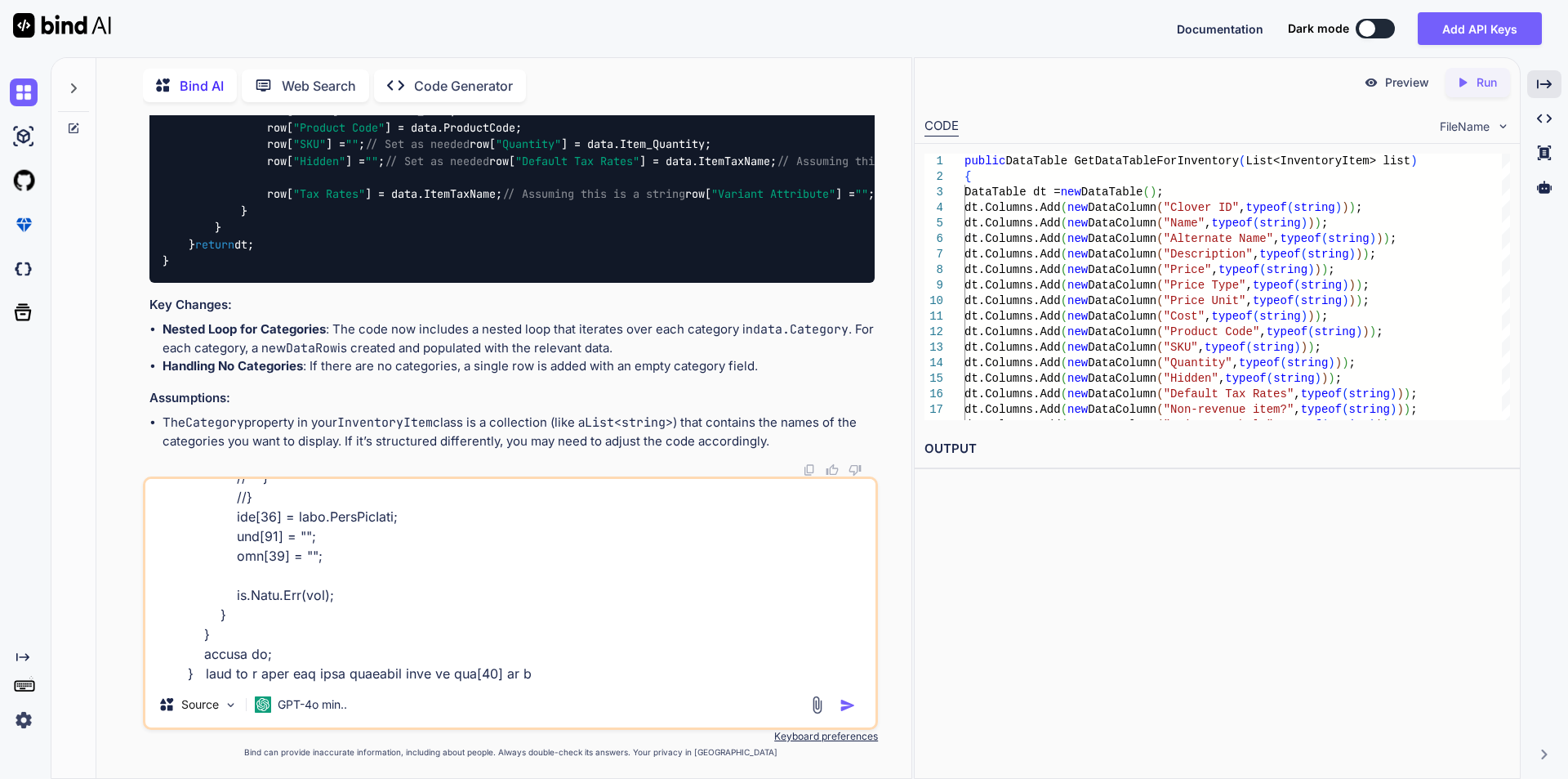
type textarea "public DataTable GetDataTableForInventory(List<InventoryItem> list) { DataTable…"
type textarea "x"
type textarea "public DataTable GetDataTableForInventory(List<InventoryItem> list) { DataTable…"
type textarea "x"
type textarea "public DataTable GetDataTableForInventory(List<InventoryItem> list) { DataTable…"
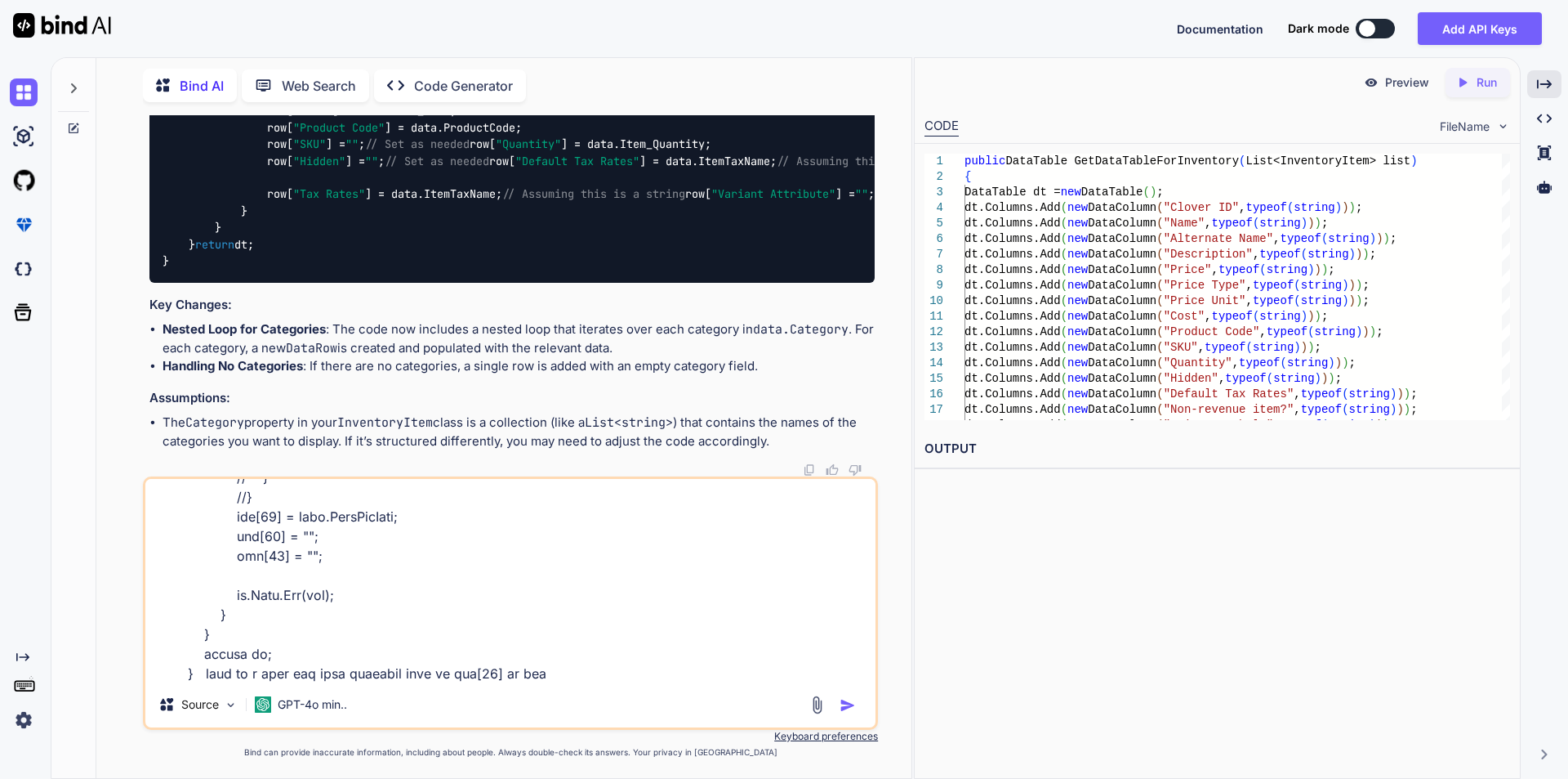
type textarea "x"
type textarea "public DataTable GetDataTableForInventory(List<InventoryItem> list) { DataTable…"
type textarea "x"
type textarea "public DataTable GetDataTableForInventory(List<InventoryItem> list) { DataTable…"
type textarea "x"
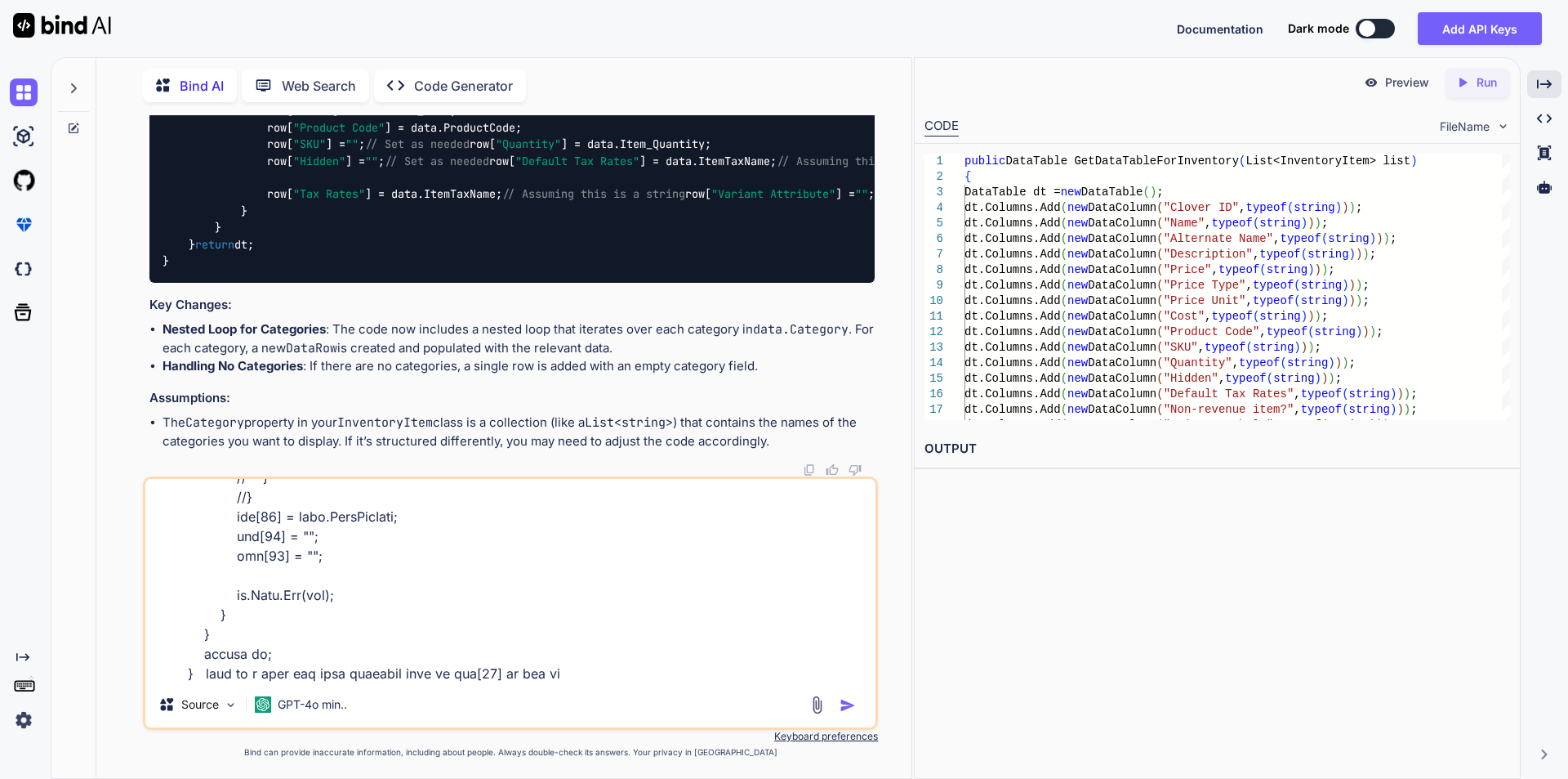
type textarea "public DataTable GetDataTableForInventory(List<InventoryItem> list) { DataTable…"
type textarea "x"
type textarea "public DataTable GetDataTableForInventory(List<InventoryItem> list) { DataTable…"
type textarea "x"
type textarea "public DataTable GetDataTableForInventory(List<InventoryItem> list) { DataTable…"
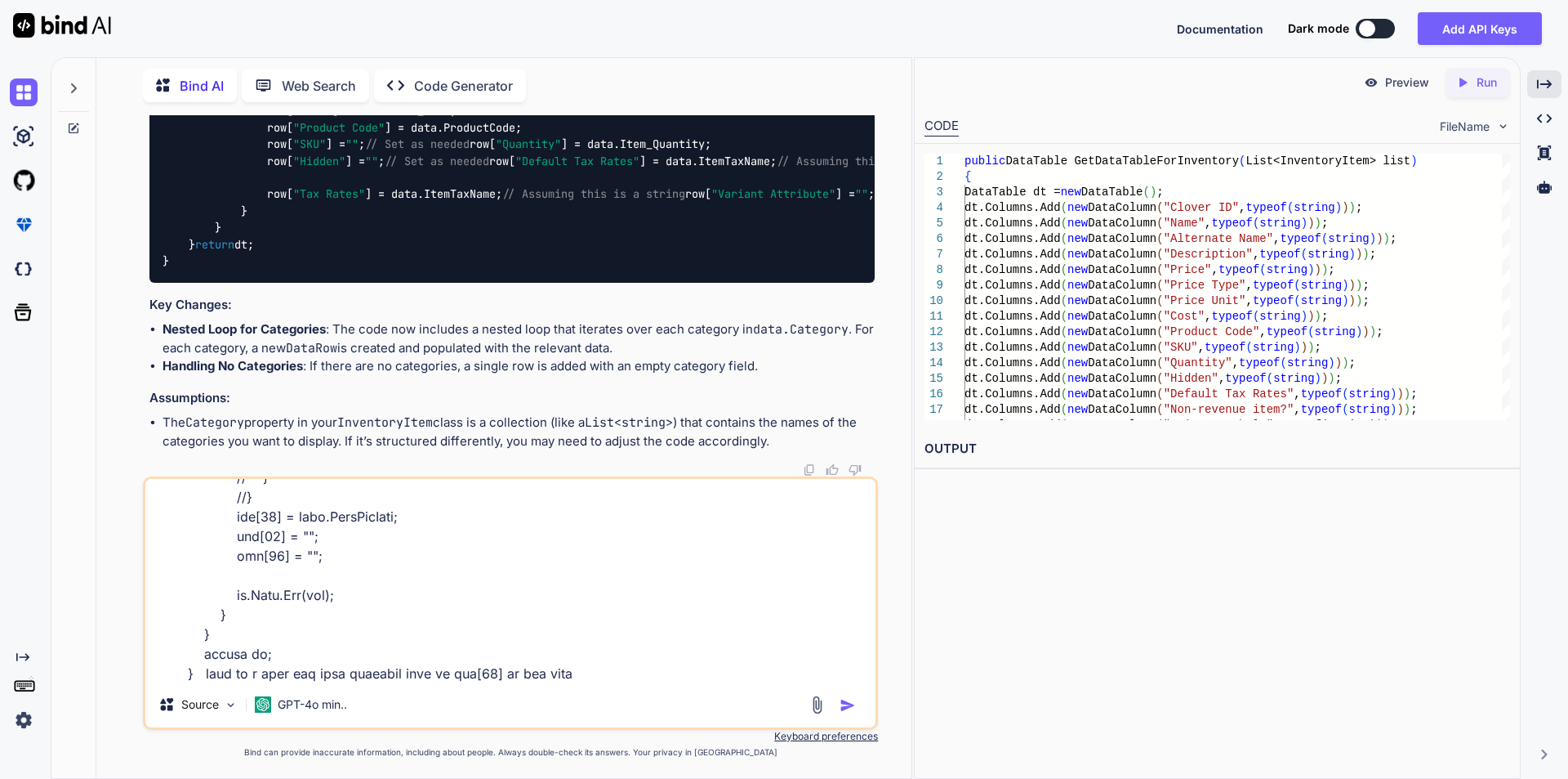
type textarea "x"
type textarea "public DataTable GetDataTableForInventory(List<InventoryItem> list) { DataTable…"
type textarea "x"
type textarea "public DataTable GetDataTableForInventory(List<InventoryItem> list) { DataTable…"
type textarea "x"
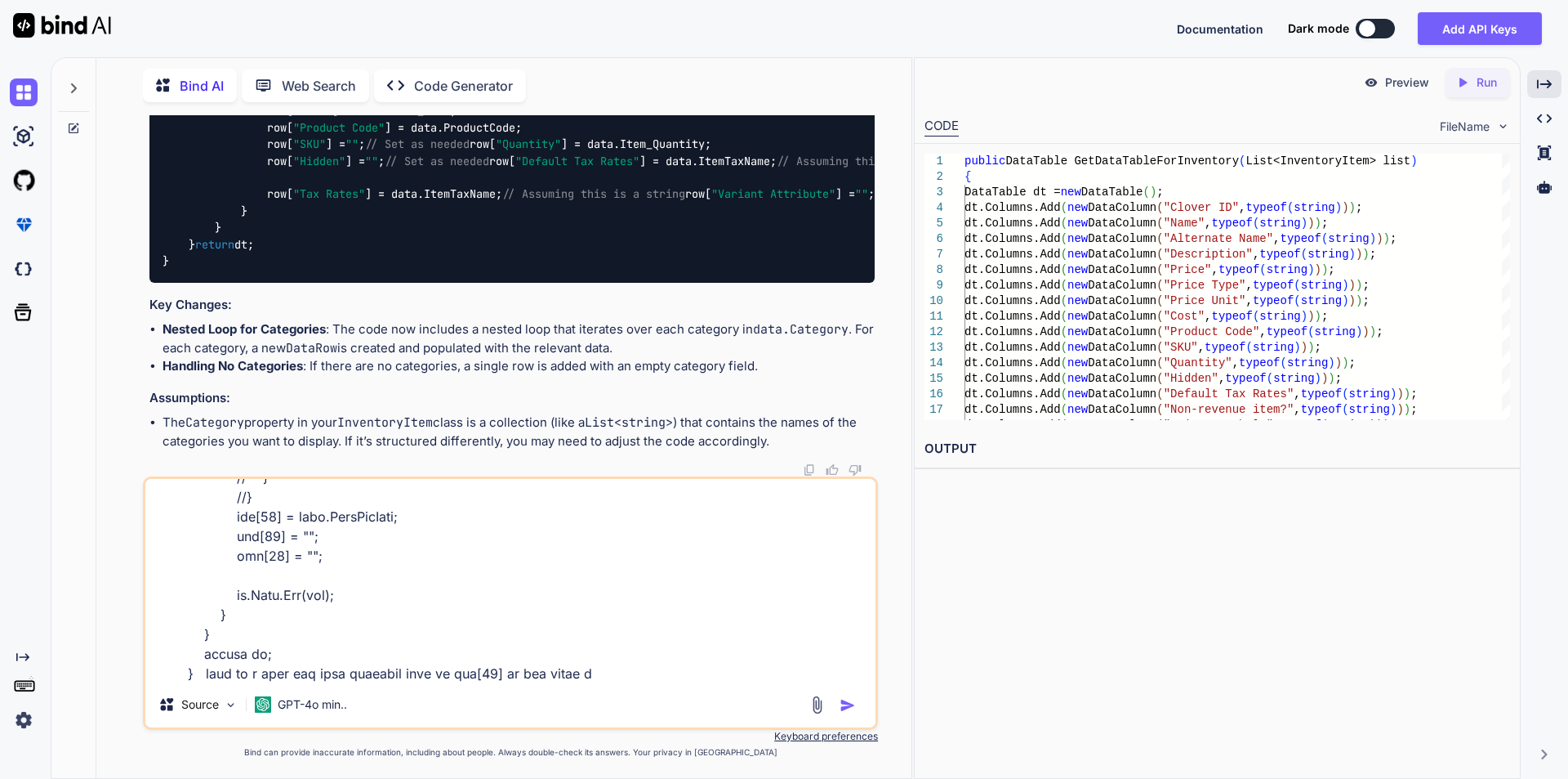
type textarea "public DataTable GetDataTableForInventory(List<InventoryItem> list) { DataTable…"
type textarea "x"
type textarea "public DataTable GetDataTableForInventory(List<InventoryItem> list) { DataTable…"
type textarea "x"
type textarea "public DataTable GetDataTableForInventory(List<InventoryItem> list) { DataTable…"
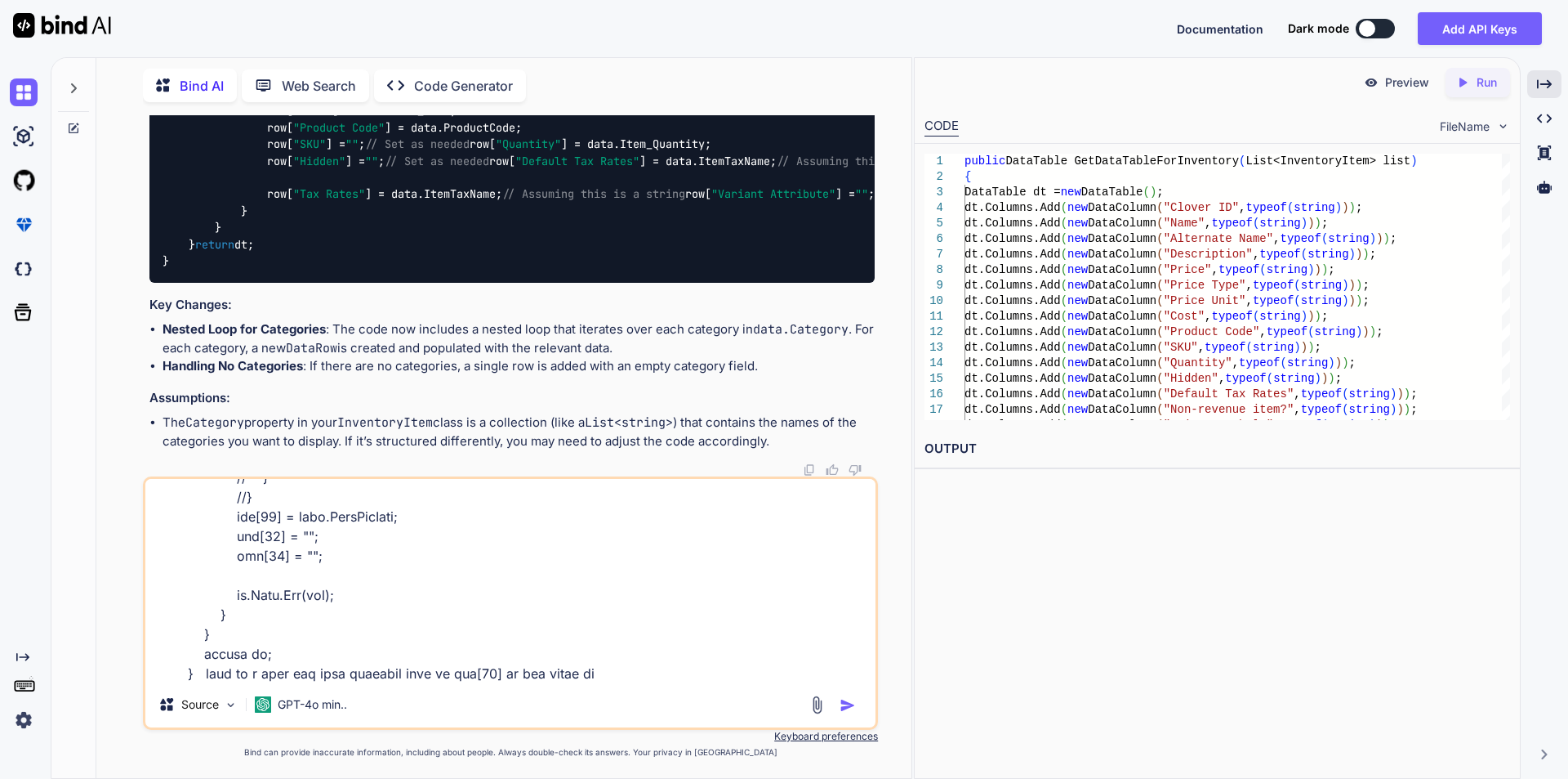
type textarea "x"
type textarea "public DataTable GetDataTableForInventory(List<InventoryItem> list) { DataTable…"
type textarea "x"
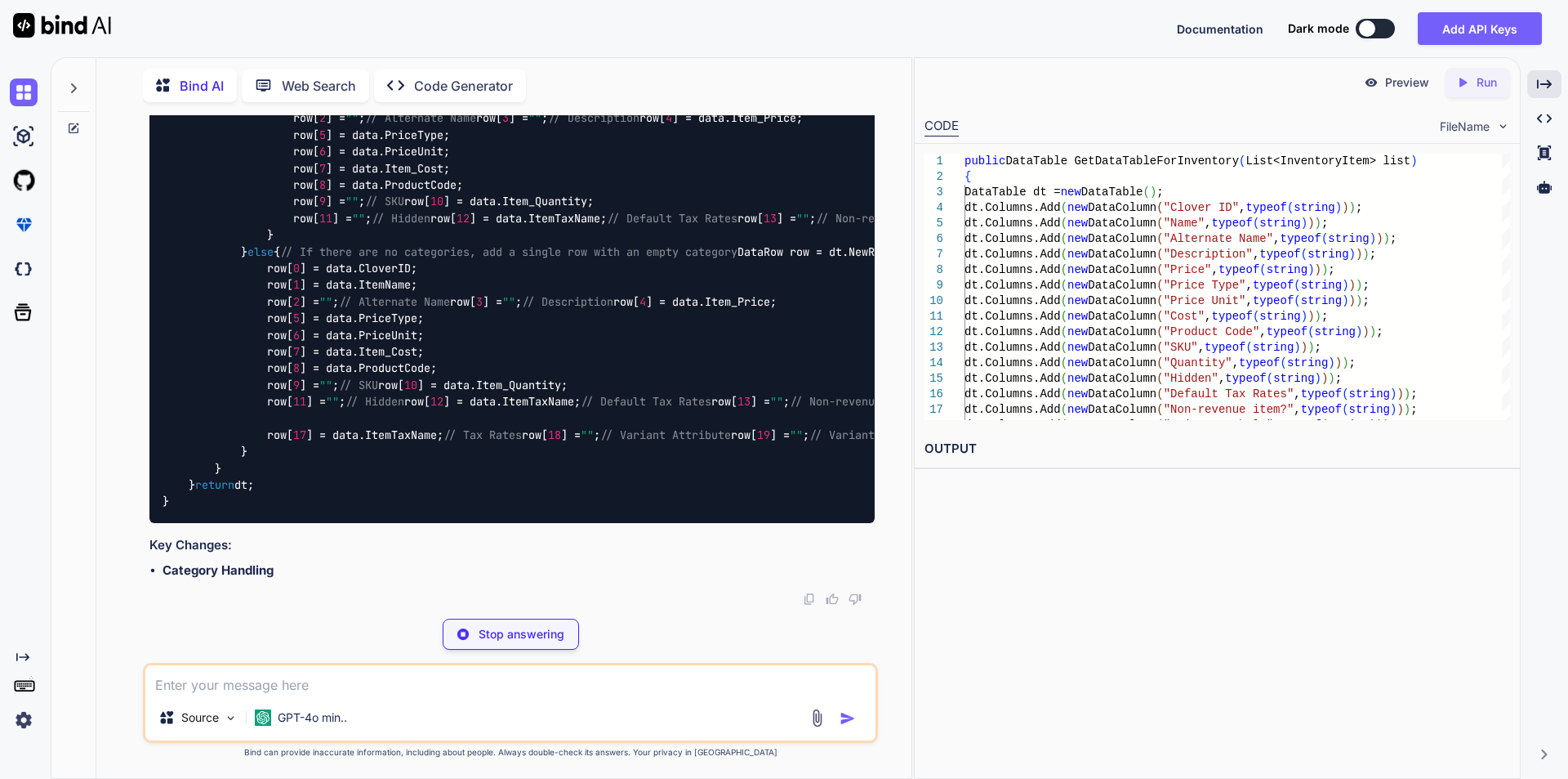
scroll to position [8252, 0]
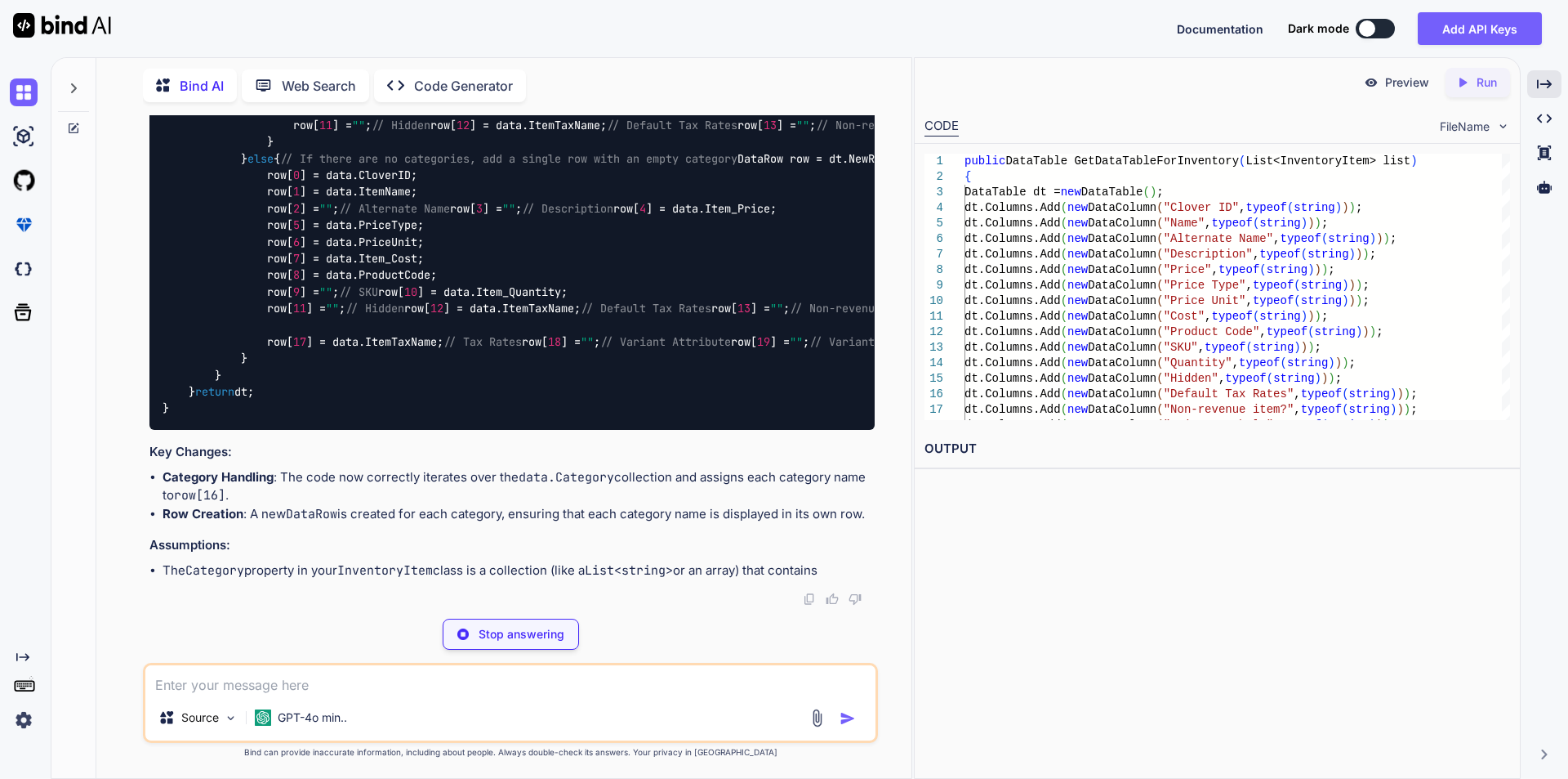
type textarea "x"
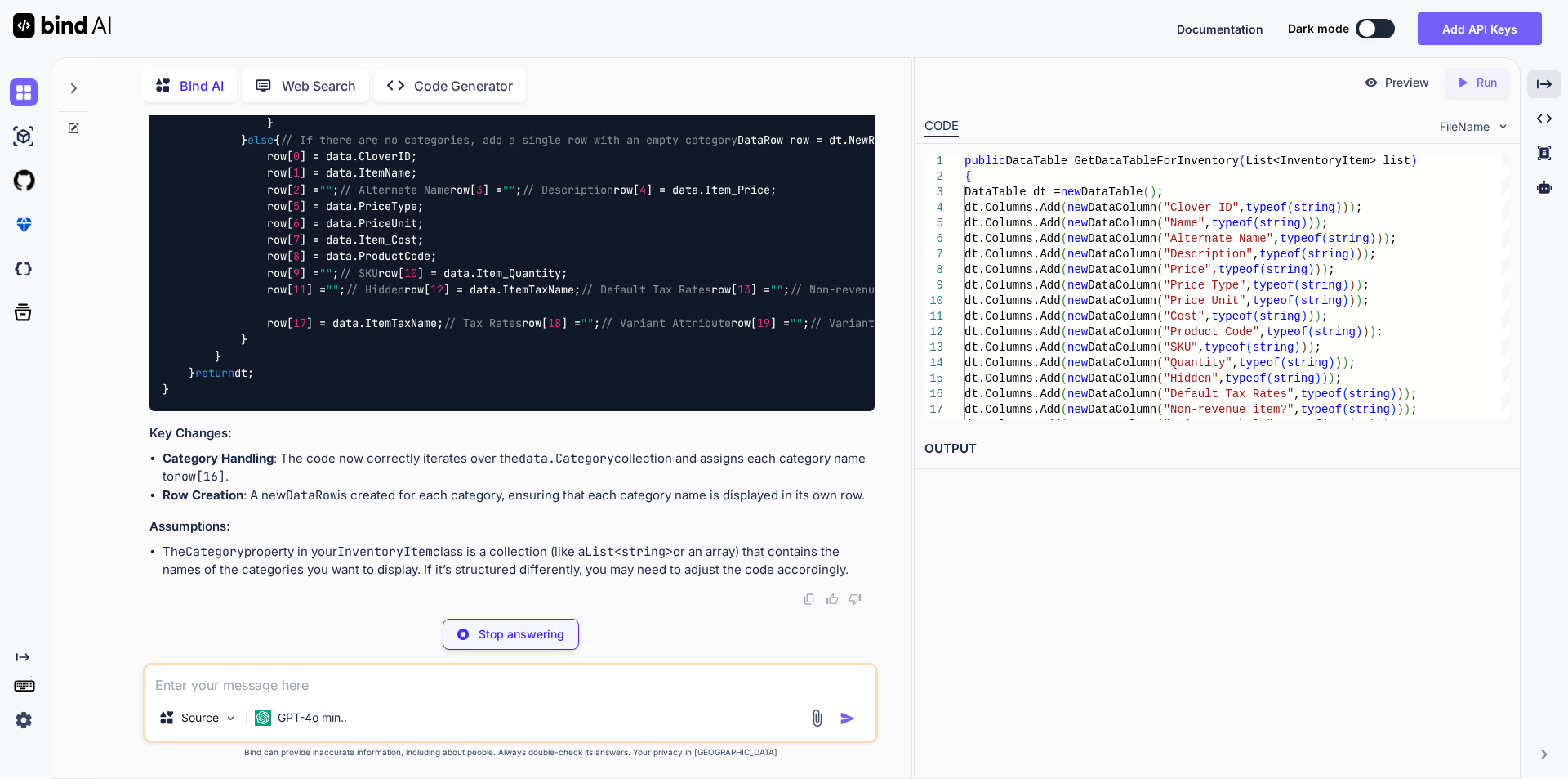
type textarea "} } return dt; }"
type textarea "x"
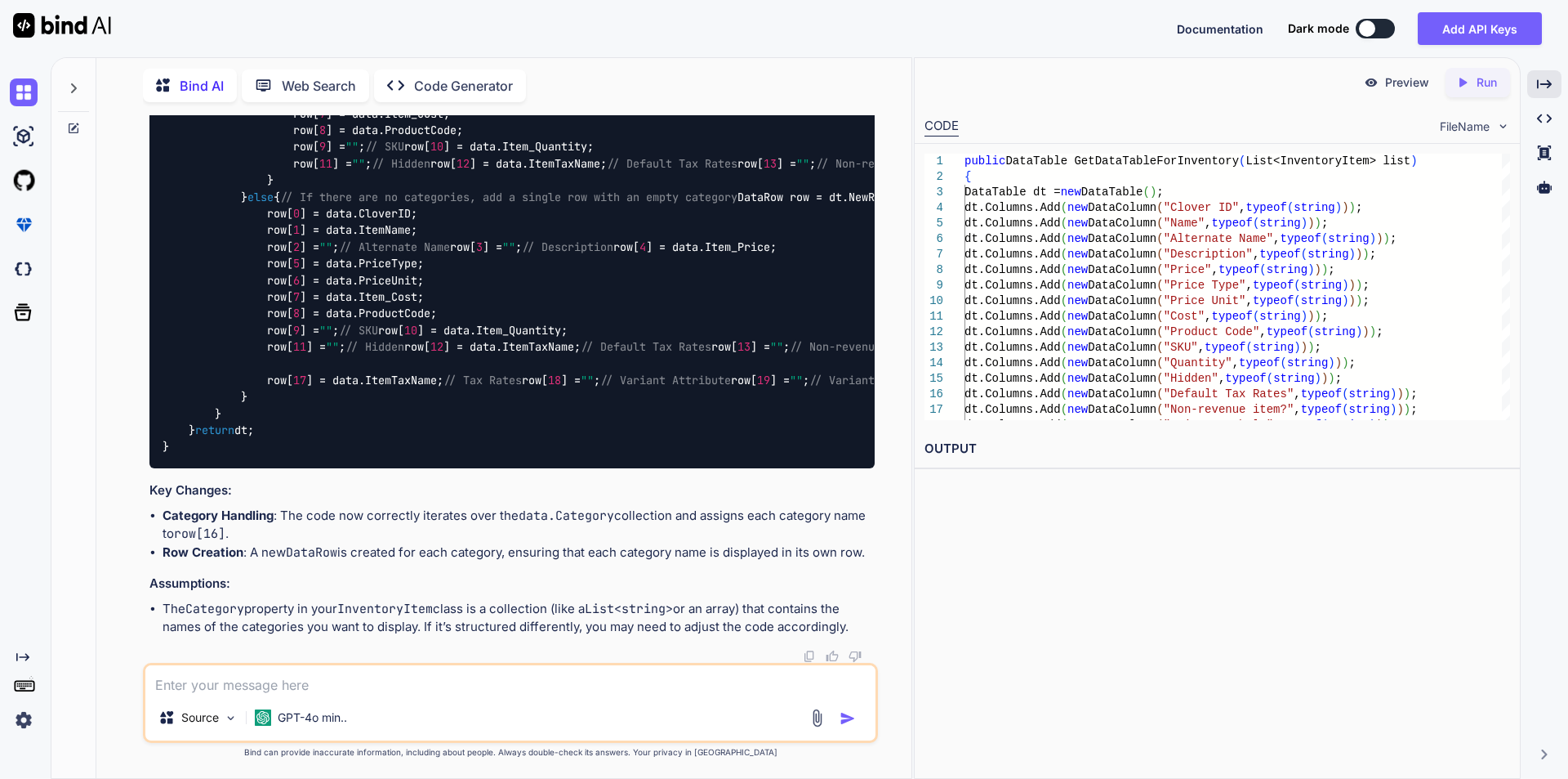
scroll to position [8170, 0]
click at [409, 682] on textarea at bounding box center [511, 680] width 730 height 29
type textarea "t"
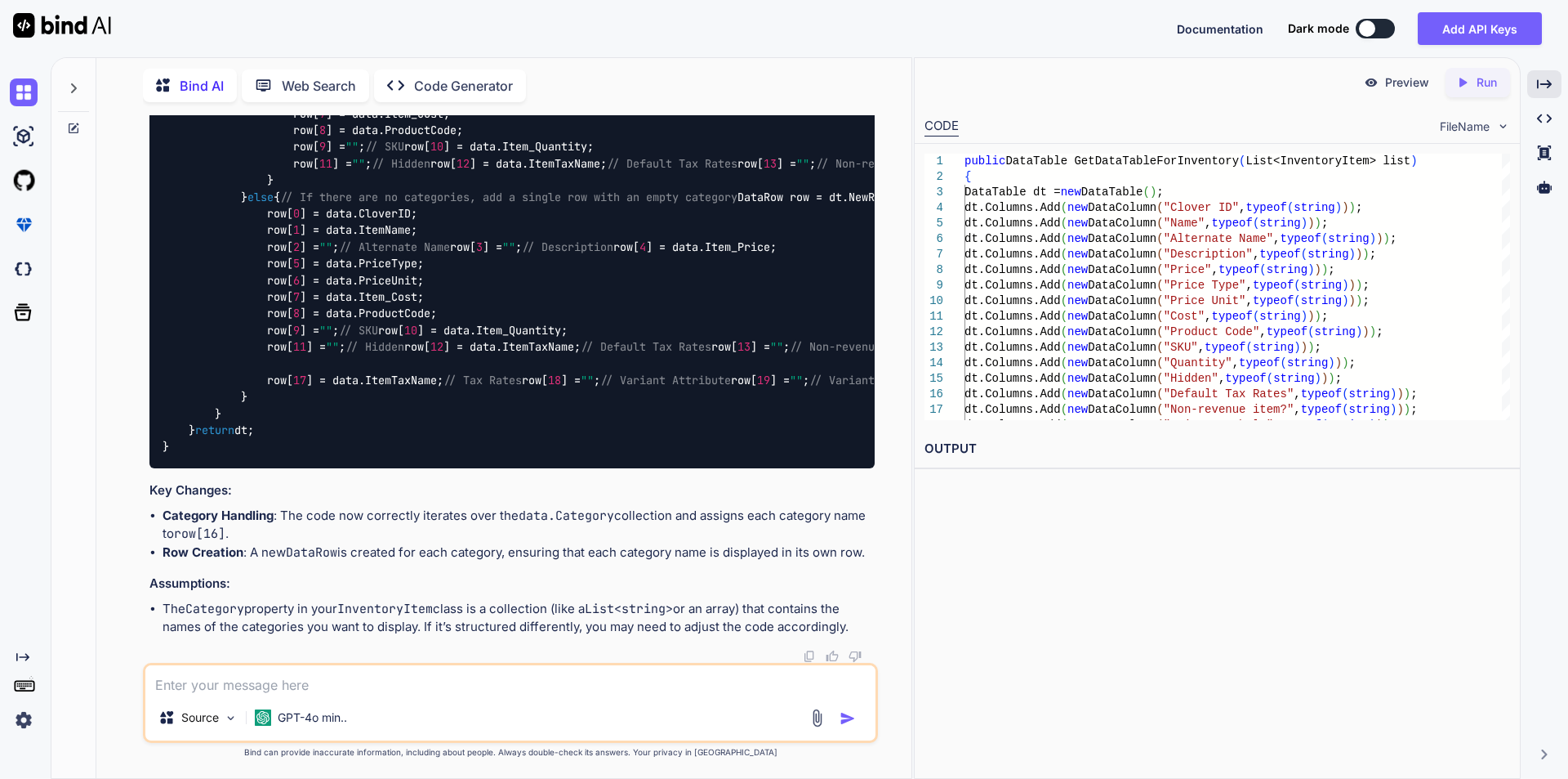
type textarea "x"
type textarea "th"
type textarea "x"
type textarea "thi"
type textarea "x"
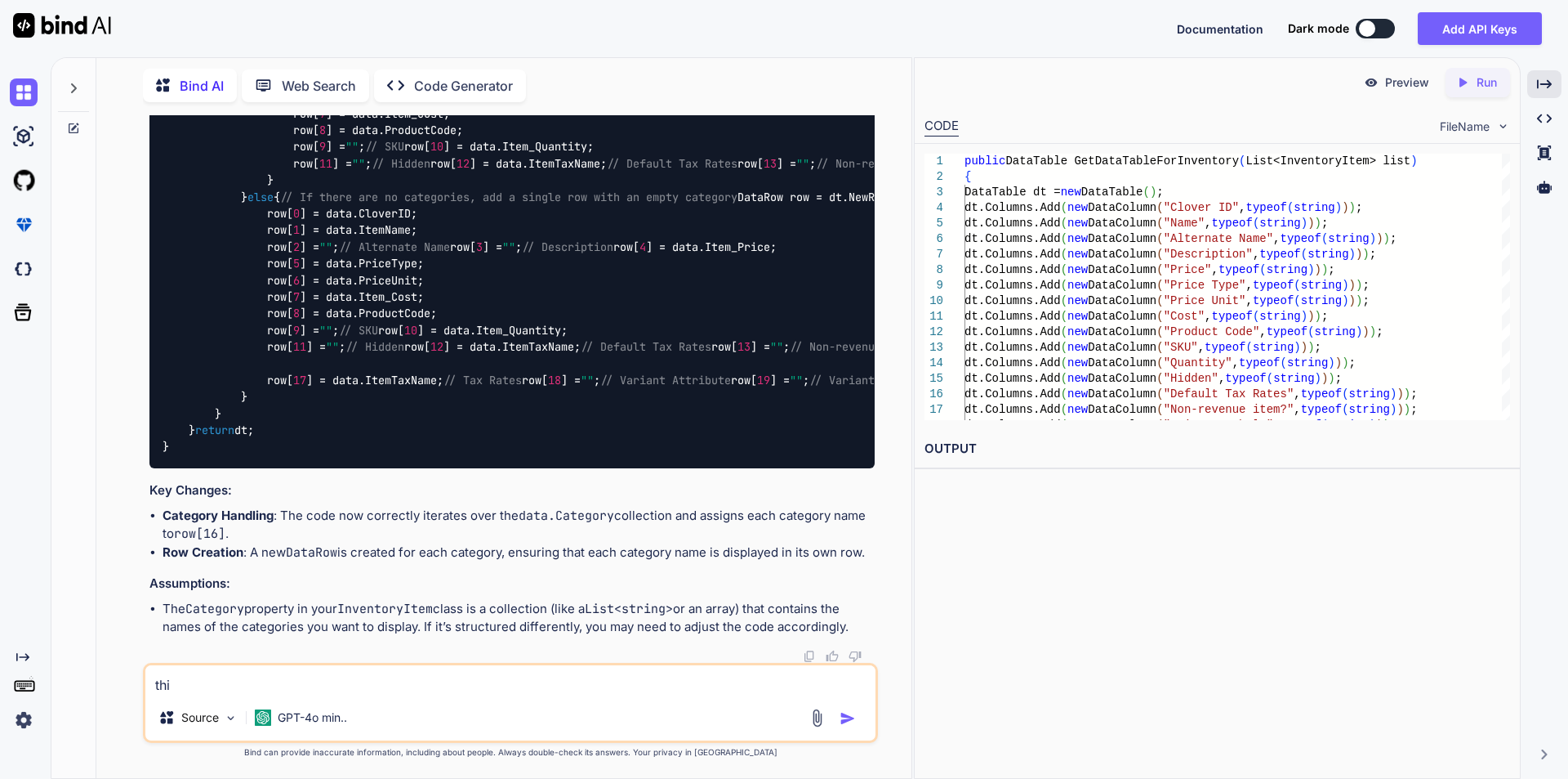
type textarea "this"
type textarea "x"
type textarea "this"
type textarea "x"
type textarea "this c"
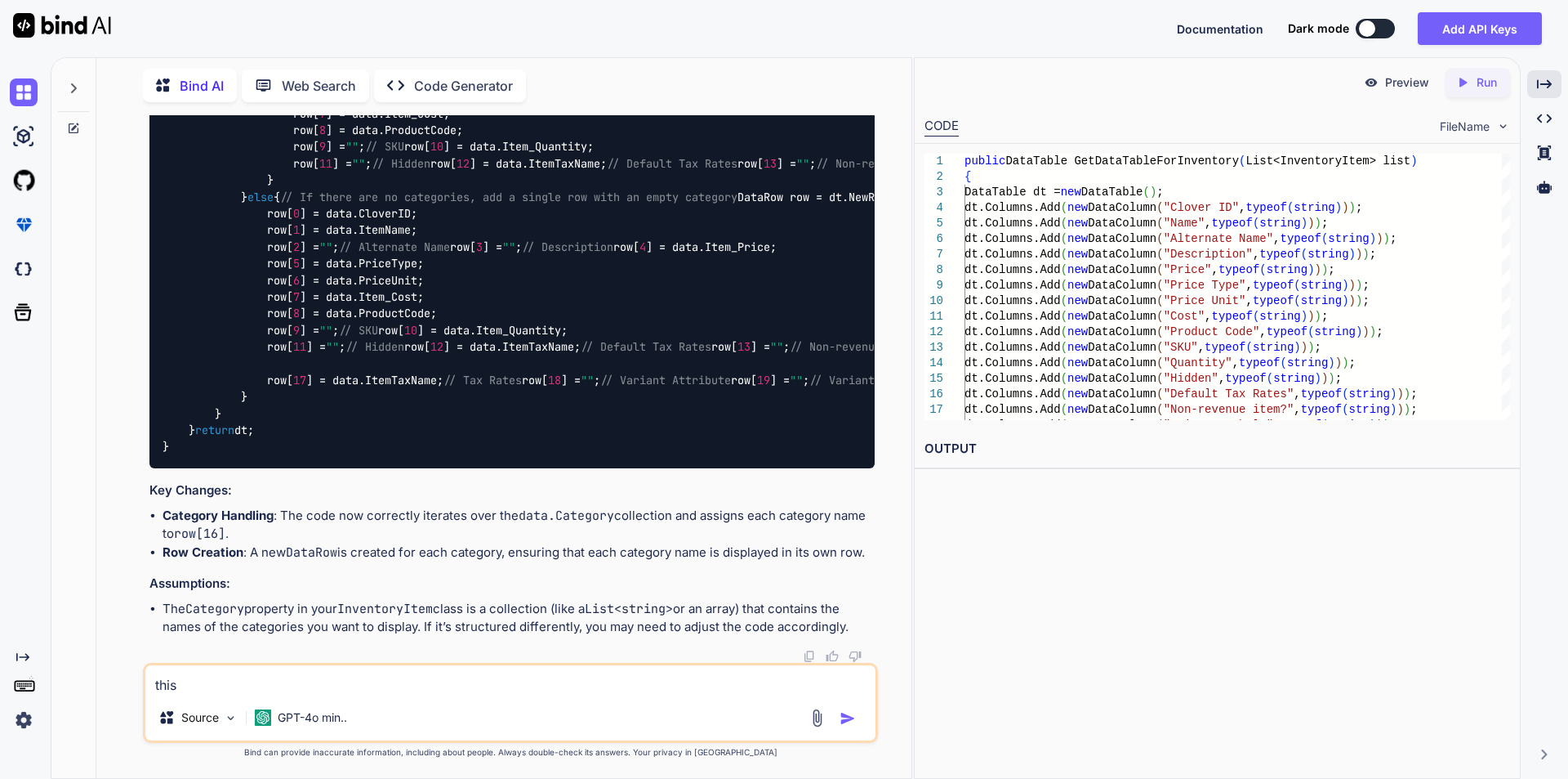
type textarea "x"
type textarea "this co"
type textarea "x"
type textarea "this cod"
type textarea "x"
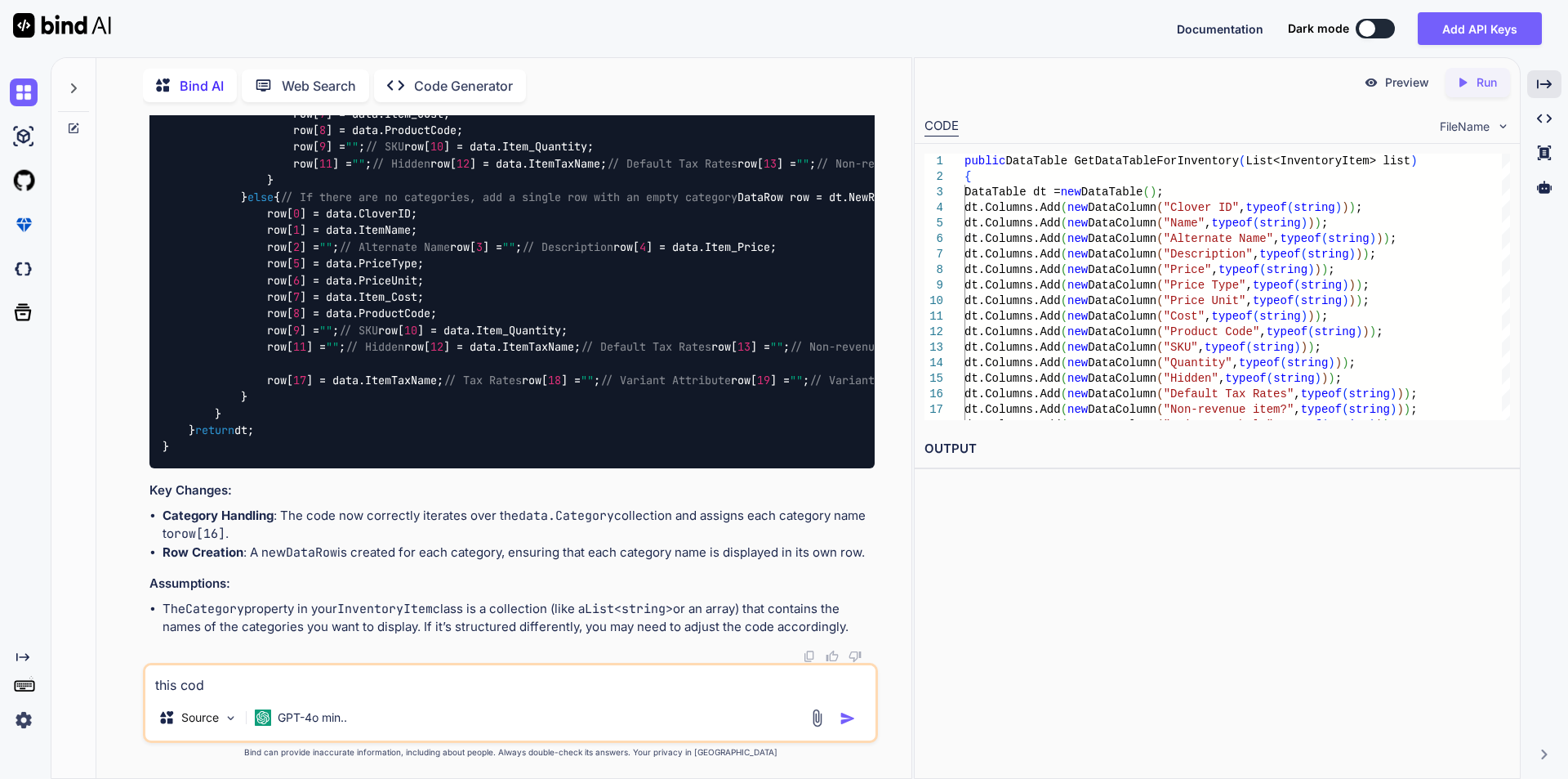
type textarea "this code"
type textarea "x"
type textarea "this code"
type textarea "x"
type textarea "this code d"
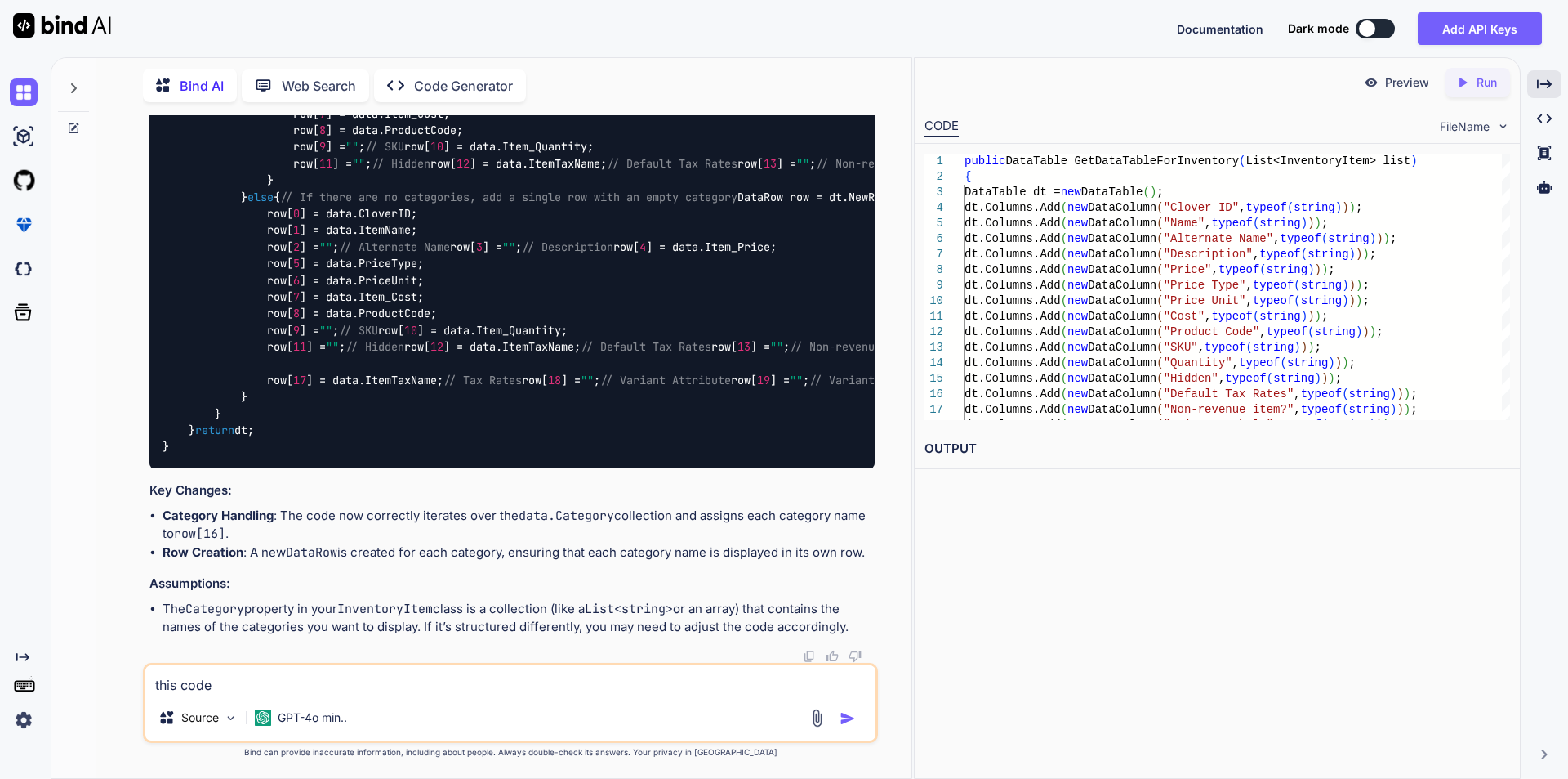
type textarea "x"
type textarea "this code do"
type textarea "x"
type textarea "this code doe"
type textarea "x"
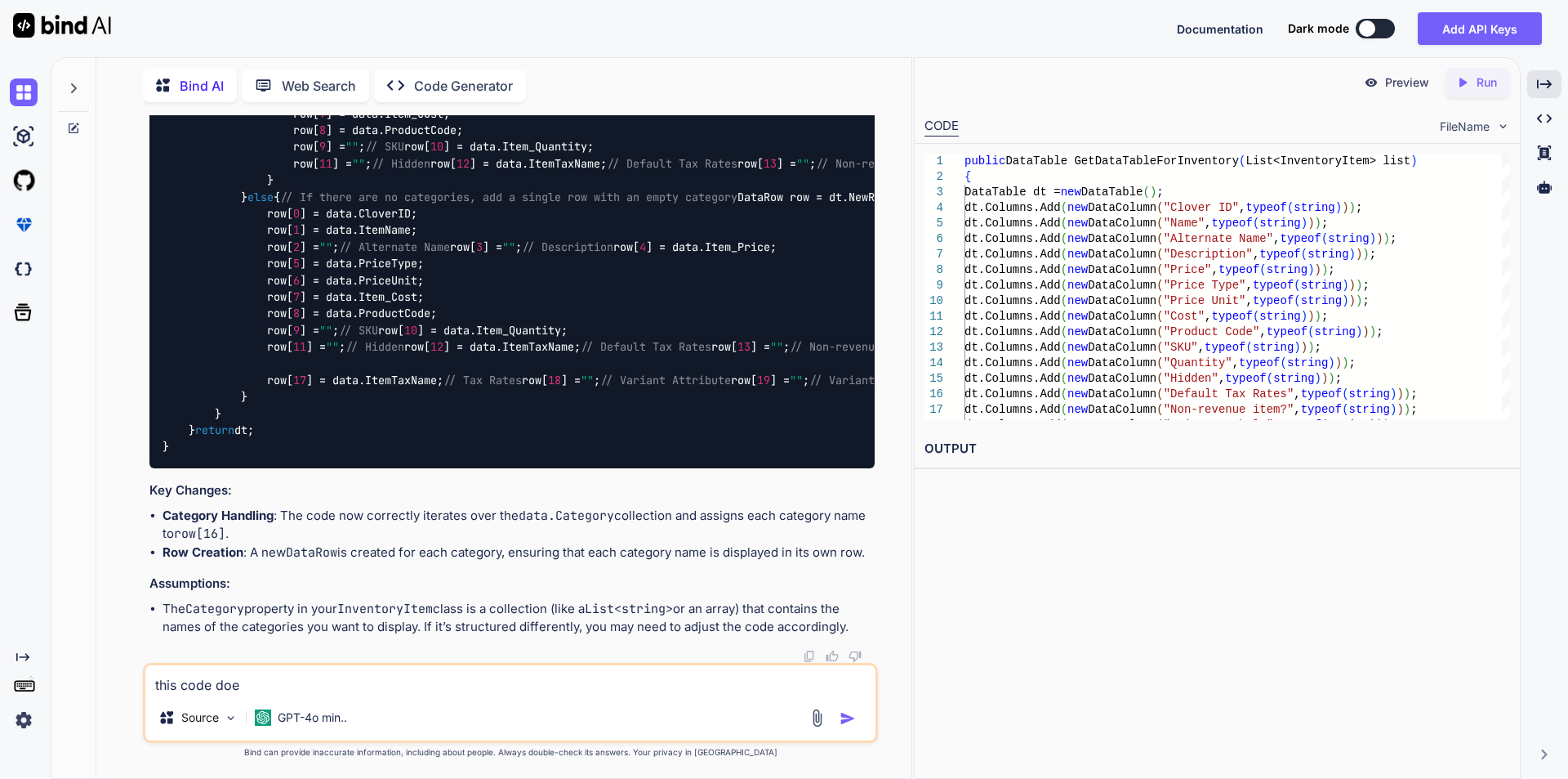
type textarea "this code does"
type textarea "x"
type textarea "this code doesn"
type textarea "x"
type textarea "this code doesn'"
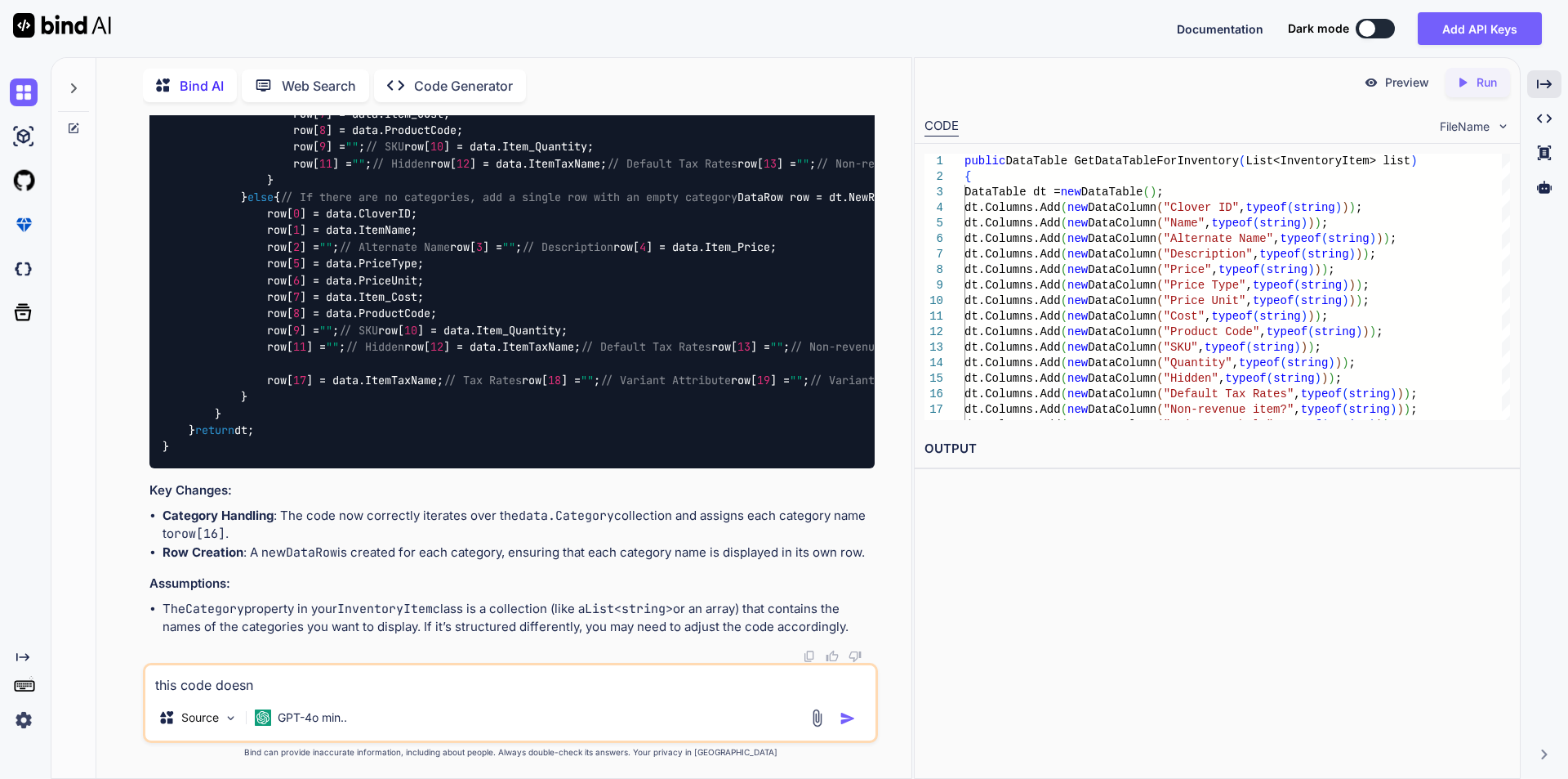
type textarea "x"
type textarea "this code doesn't"
type textarea "x"
type textarea "this code doesn't"
type textarea "x"
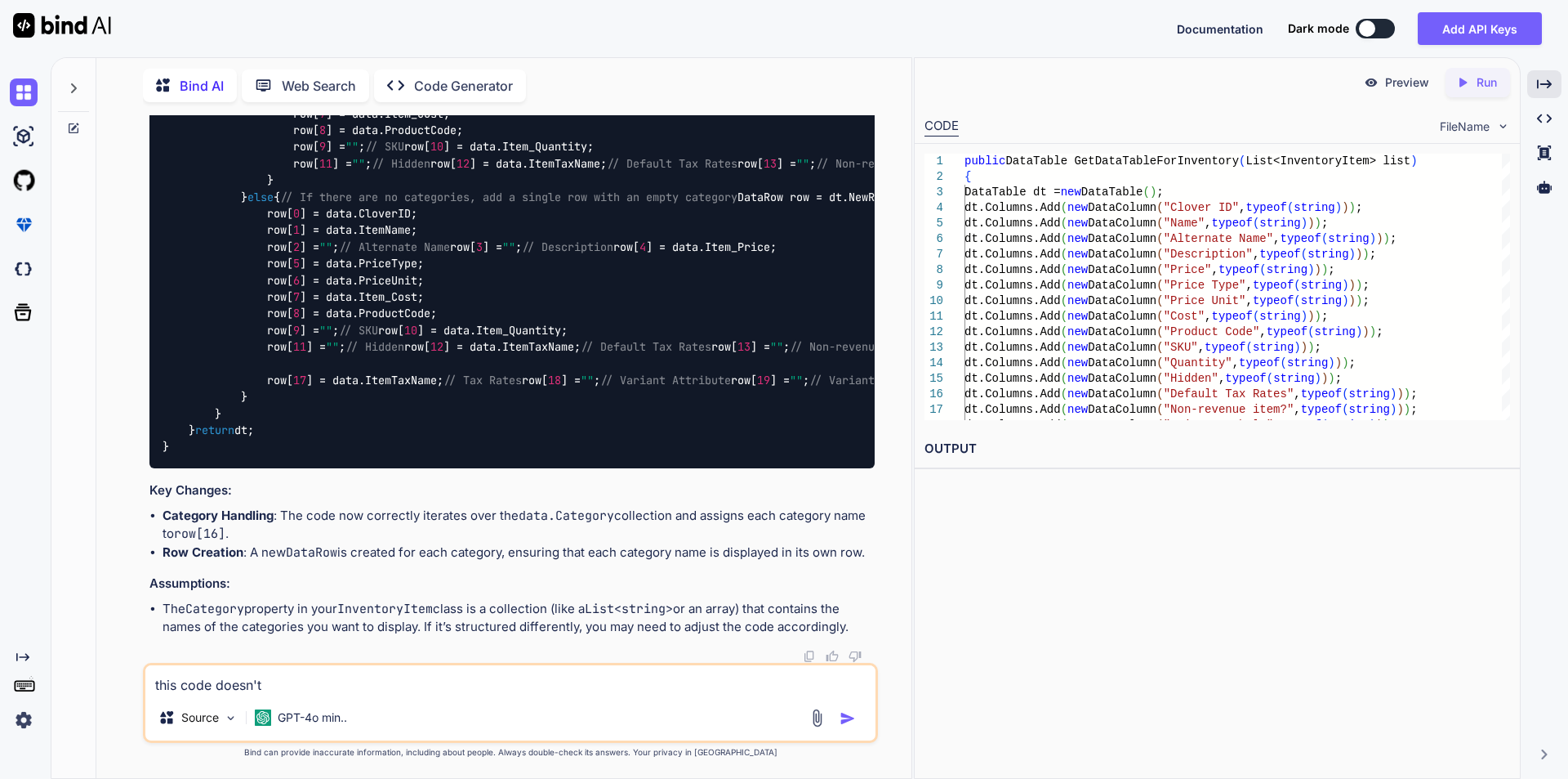
type textarea "this code doesn't g"
type textarea "x"
type textarea "this code doesn't gi"
type textarea "x"
type textarea "this code doesn't giv"
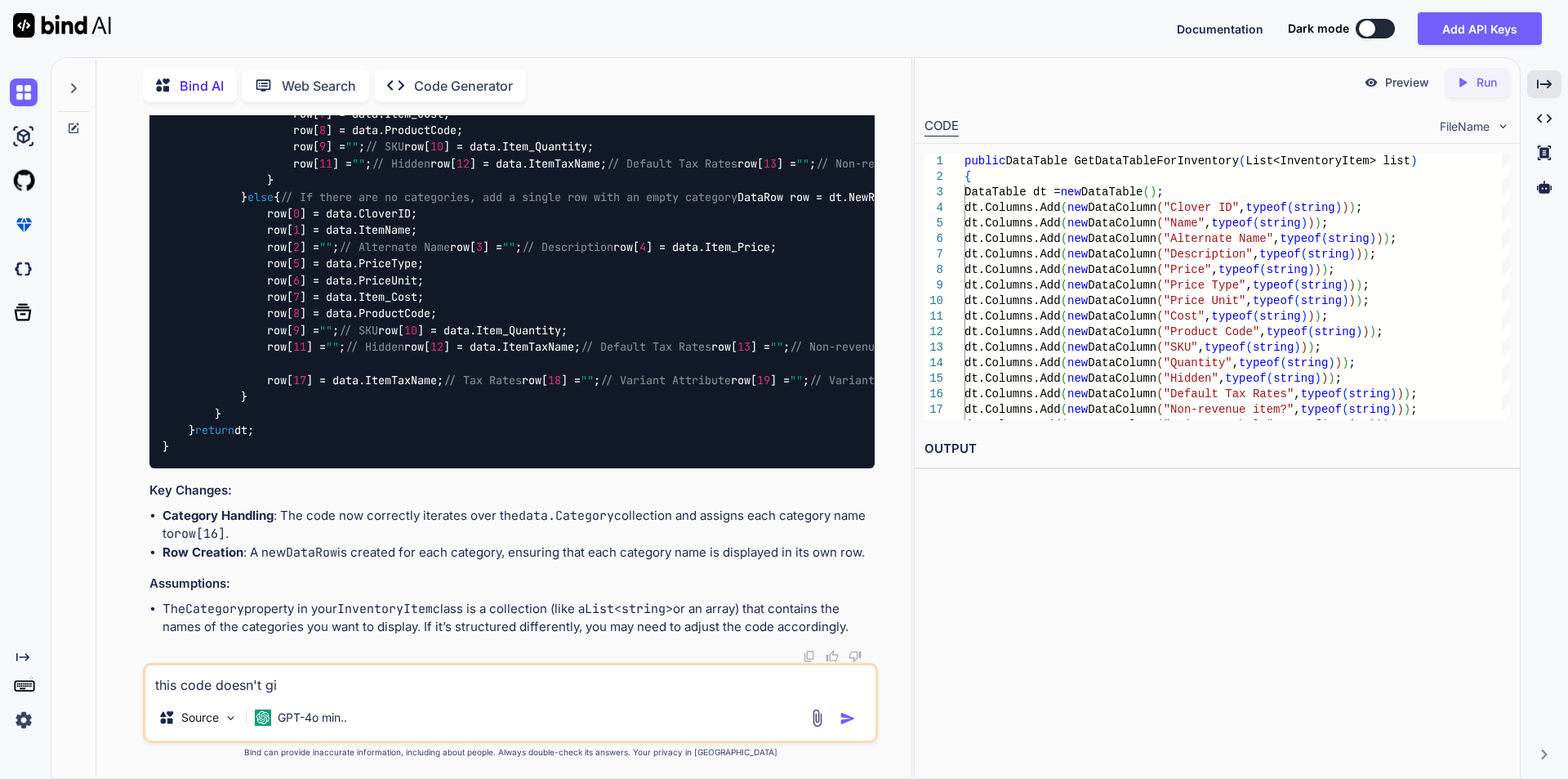
type textarea "x"
type textarea "this code doesn't give"
type textarea "x"
type textarea "this code doesn't give"
type textarea "x"
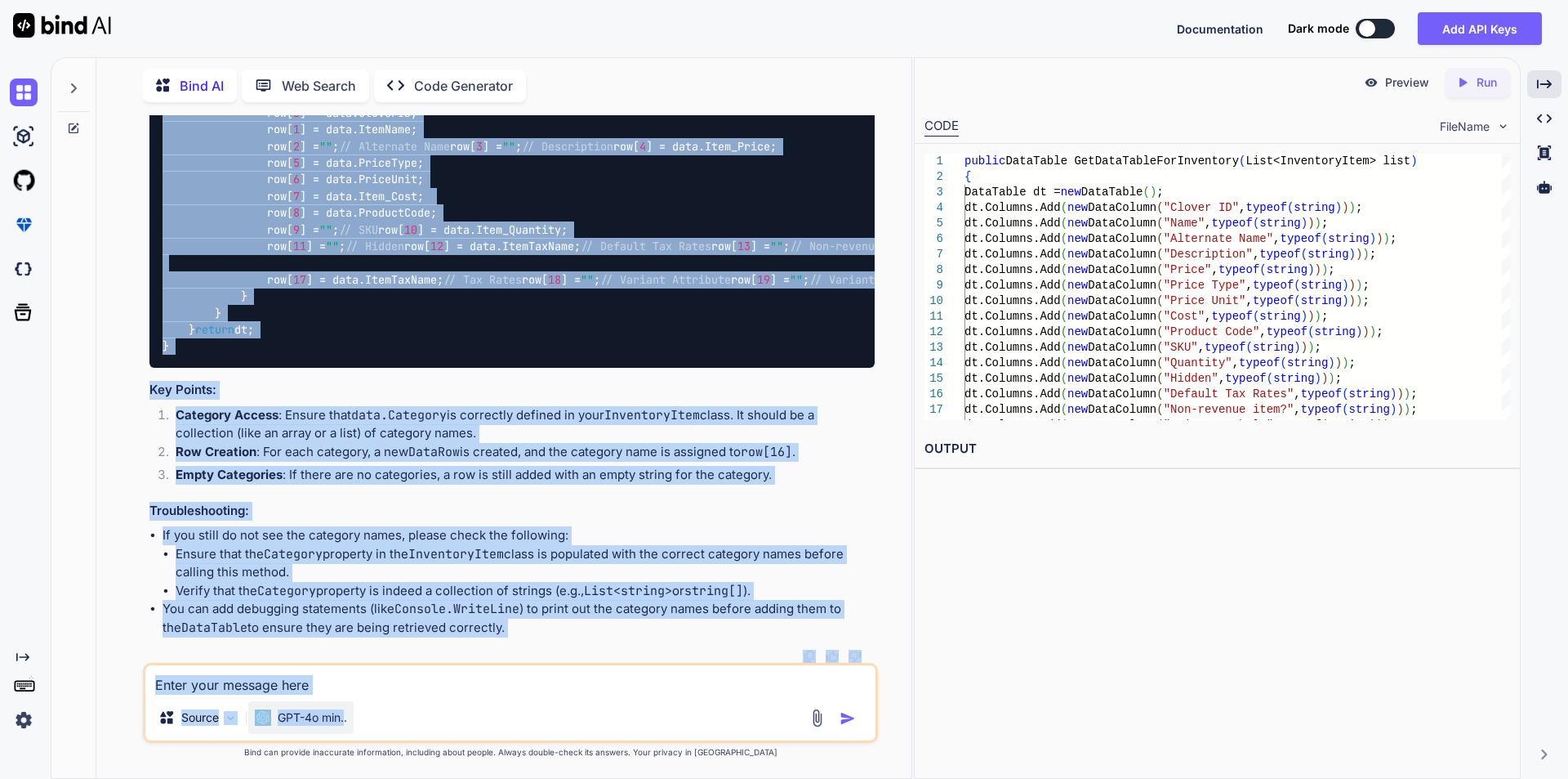
scroll to position [10923, 0]
drag, startPoint x: 188, startPoint y: 285, endPoint x: 231, endPoint y: 311, distance: 50.2
copy code "if (list.Count == 0 ) { // Handle empty list if necessary } else { foreach ( va…"
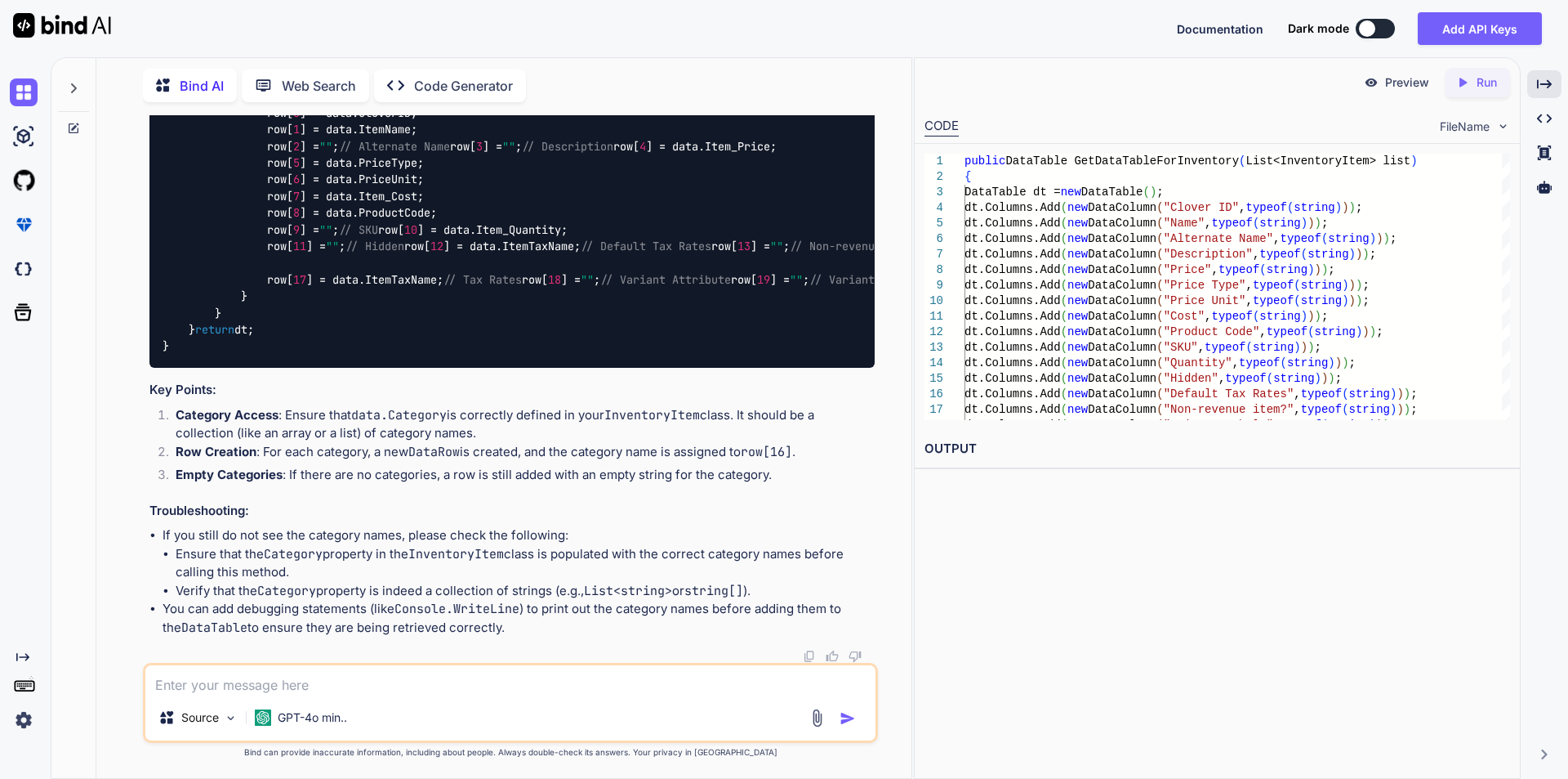
click at [342, 679] on textarea at bounding box center [511, 680] width 730 height 29
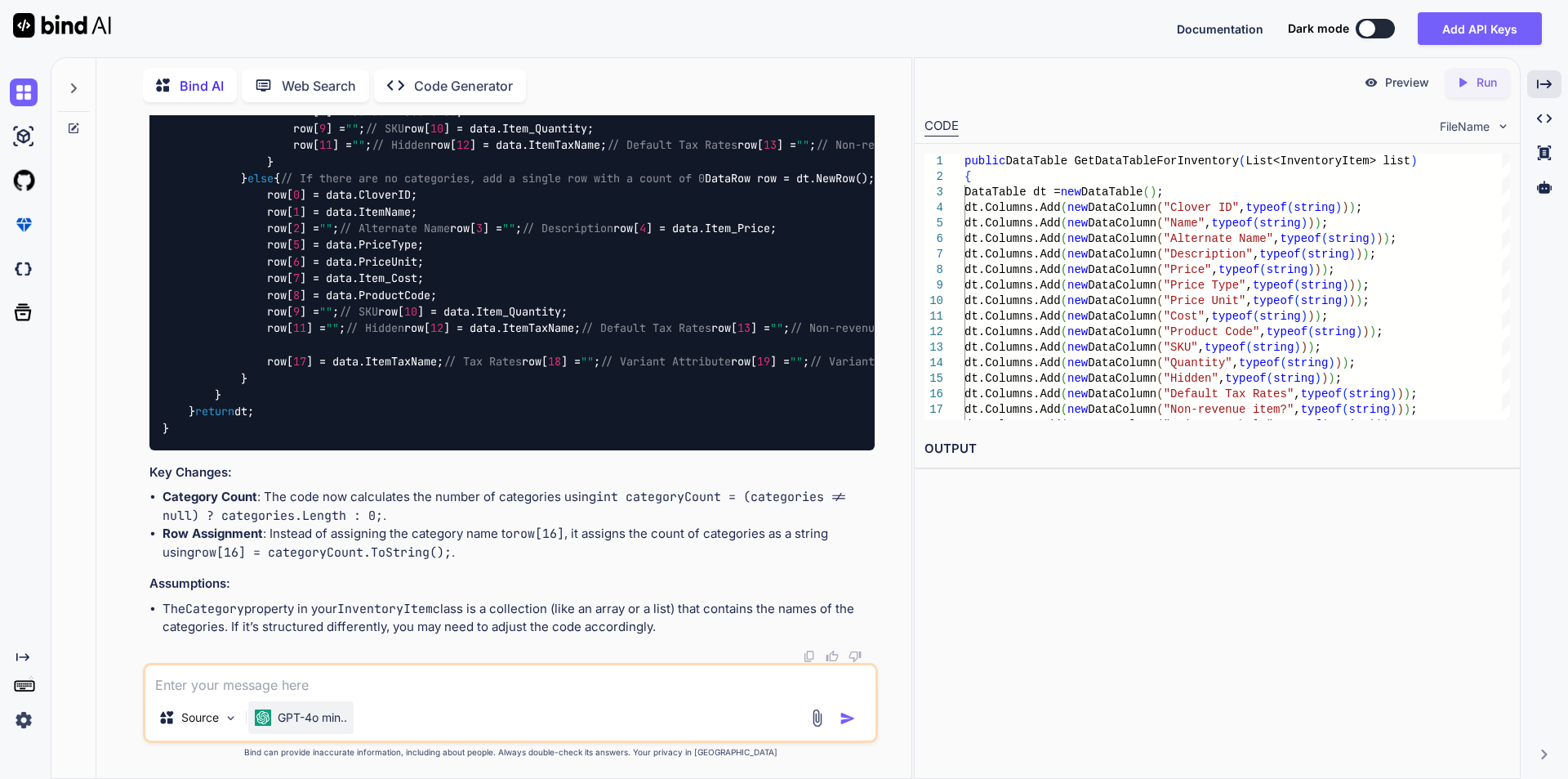
scroll to position [13062, 0]
drag, startPoint x: 186, startPoint y: 246, endPoint x: 226, endPoint y: 398, distance: 157.2
copy code "else { foreach ( var data in list) { // Assuming data.Category is a collection …"
